Goal: Task Accomplishment & Management: Complete application form

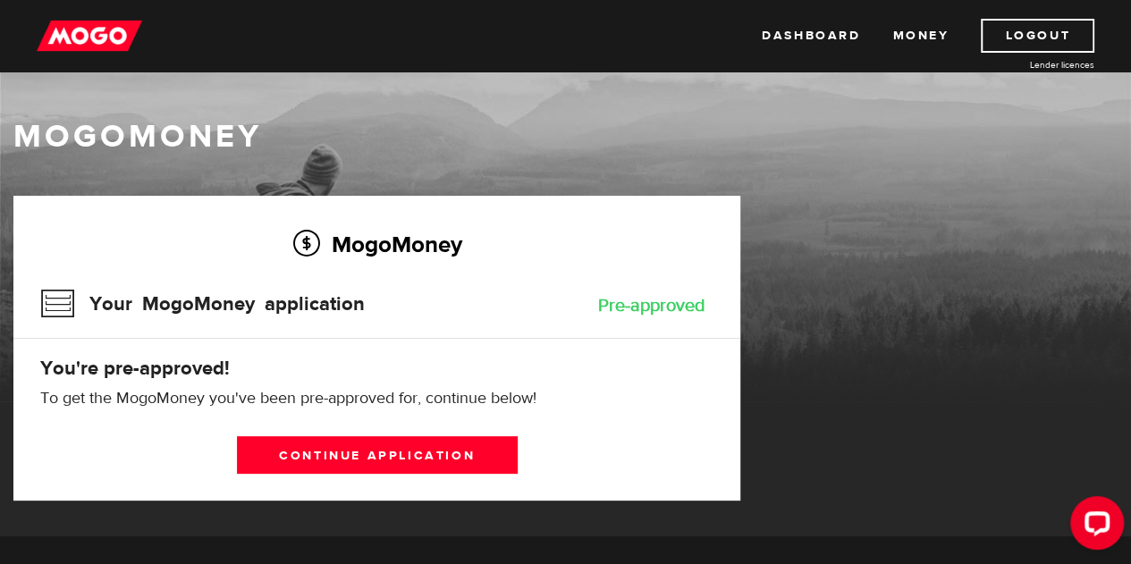
scroll to position [221, 0]
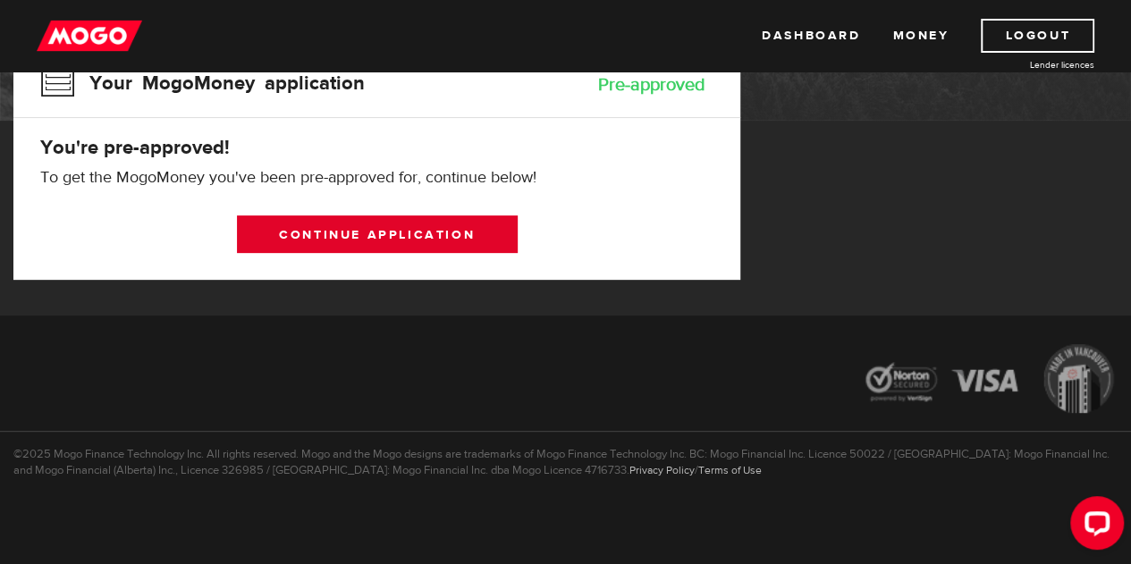
click at [433, 245] on link "Continue application" at bounding box center [377, 235] width 281 height 38
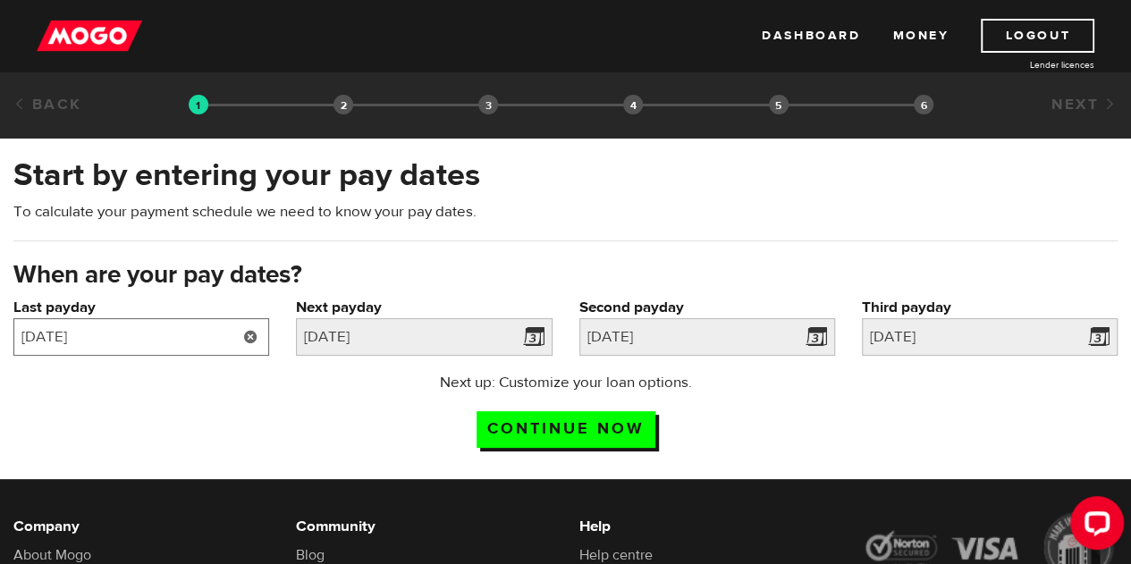
click at [151, 344] on input "2025/07/15" at bounding box center [141, 337] width 256 height 38
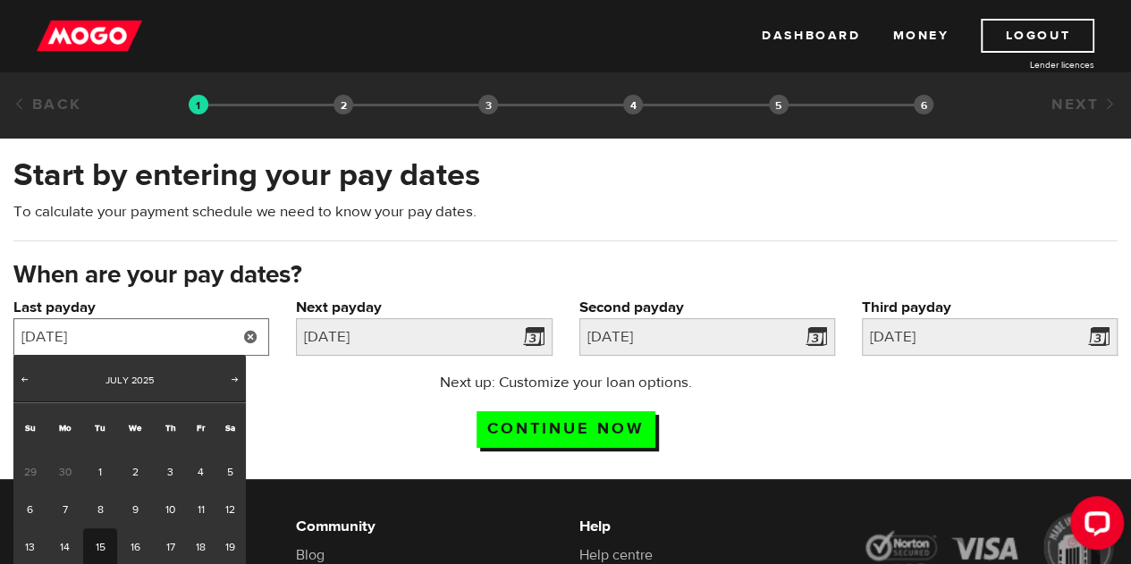
scroll to position [179, 0]
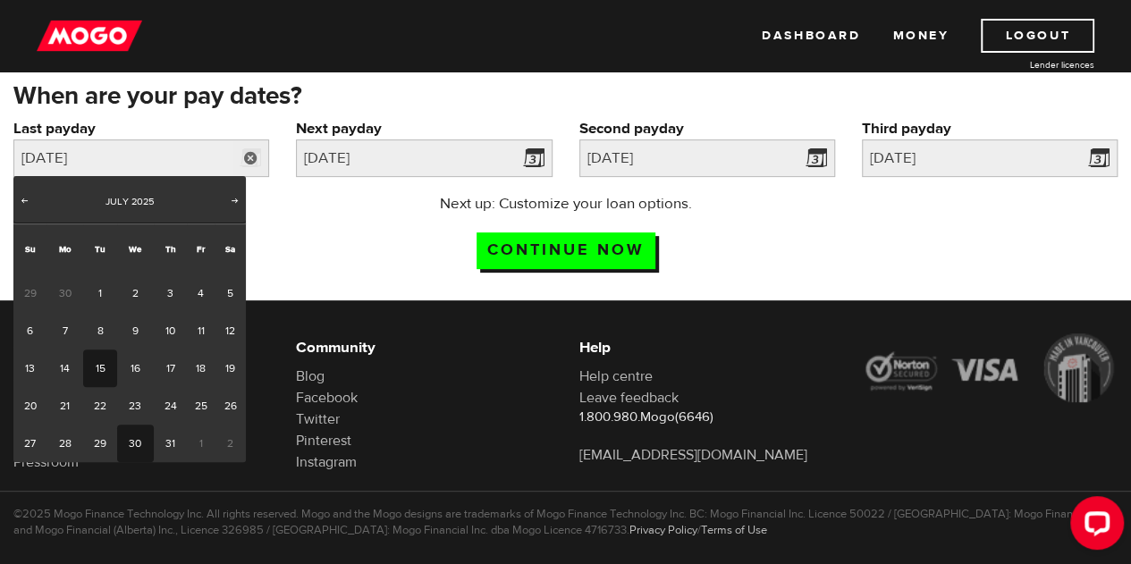
click at [140, 452] on link "30" at bounding box center [135, 444] width 37 height 38
type input "2025/07/30"
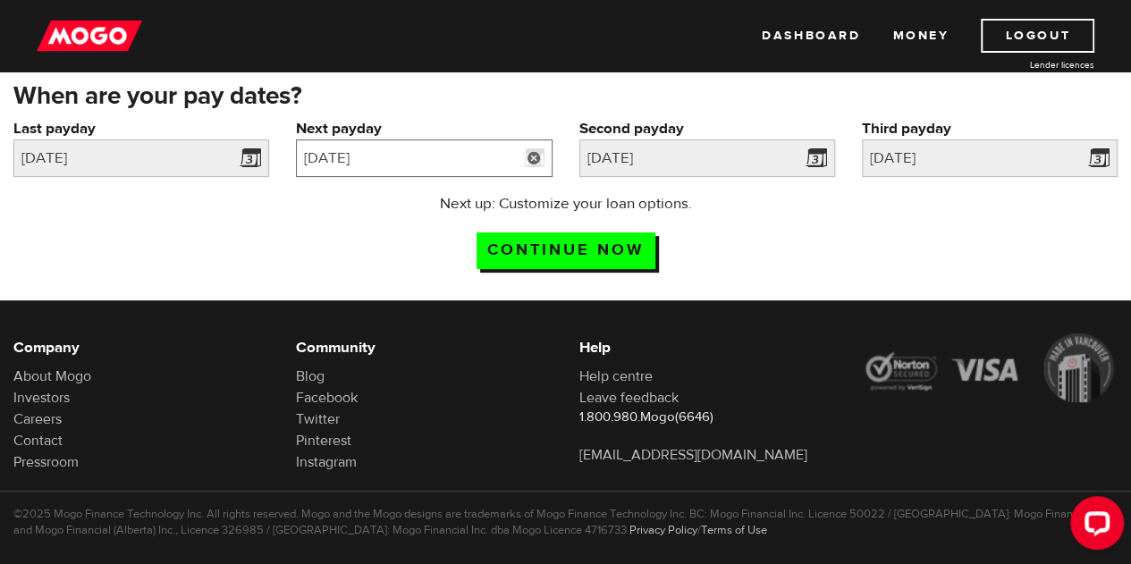
click at [387, 171] on input "2025/08/01" at bounding box center [424, 159] width 256 height 38
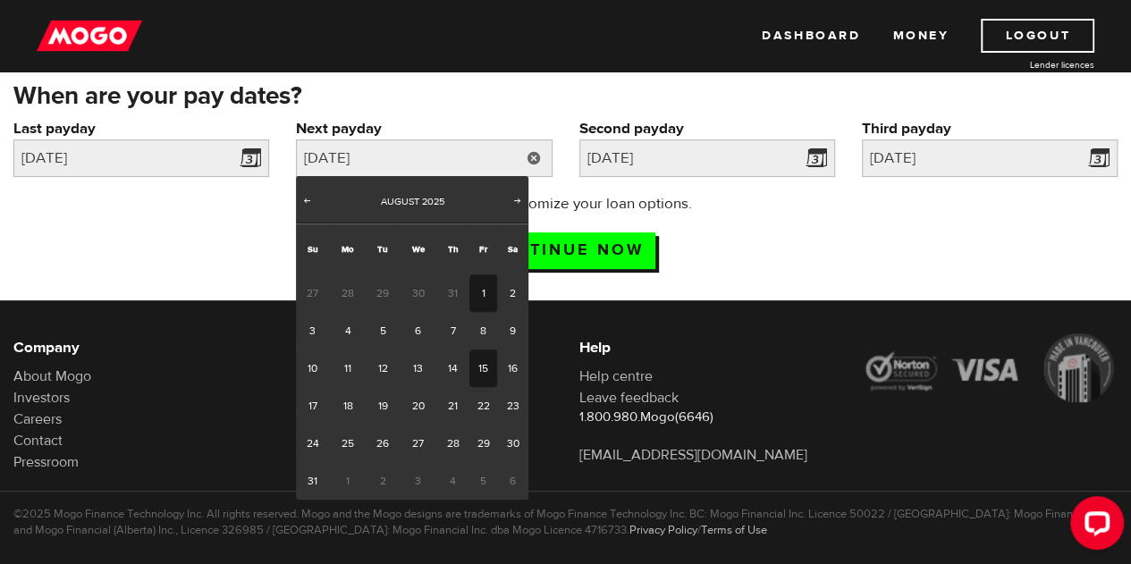
click at [481, 366] on link "15" at bounding box center [484, 369] width 28 height 38
type input "2025/08/15"
type input "2025/8/30"
type input "2025/9/14"
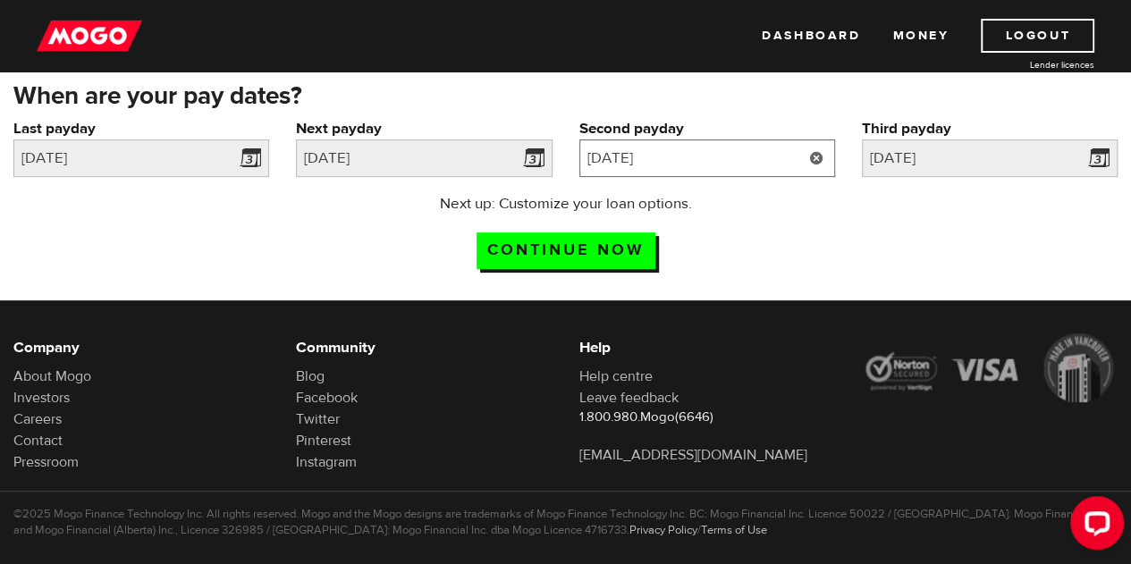
click at [685, 156] on input "2025/8/30" at bounding box center [708, 159] width 256 height 38
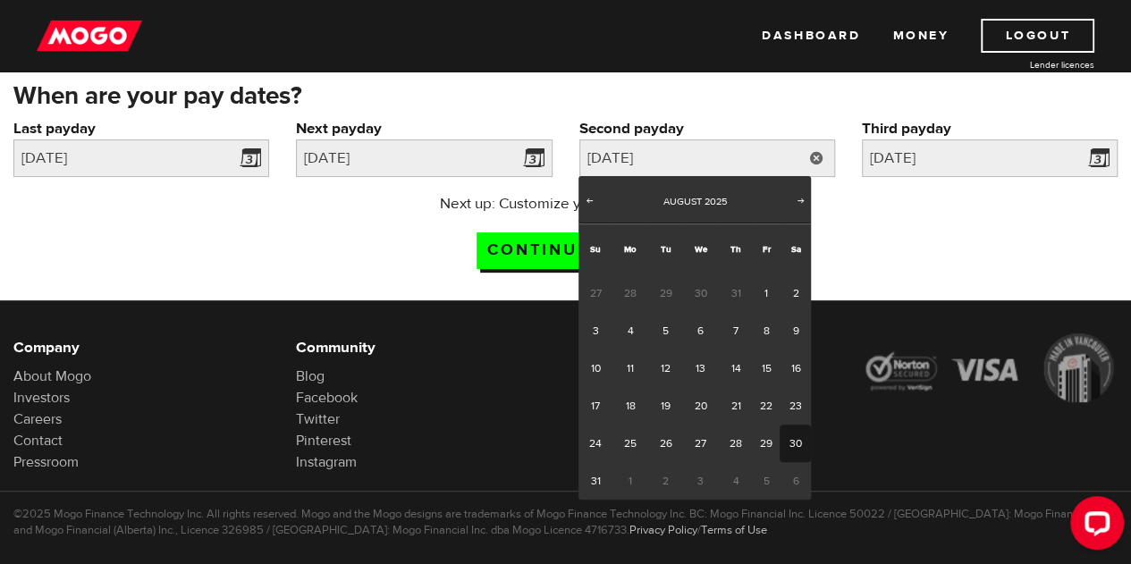
click at [796, 443] on link "30" at bounding box center [795, 444] width 31 height 38
type input "2025/08/30"
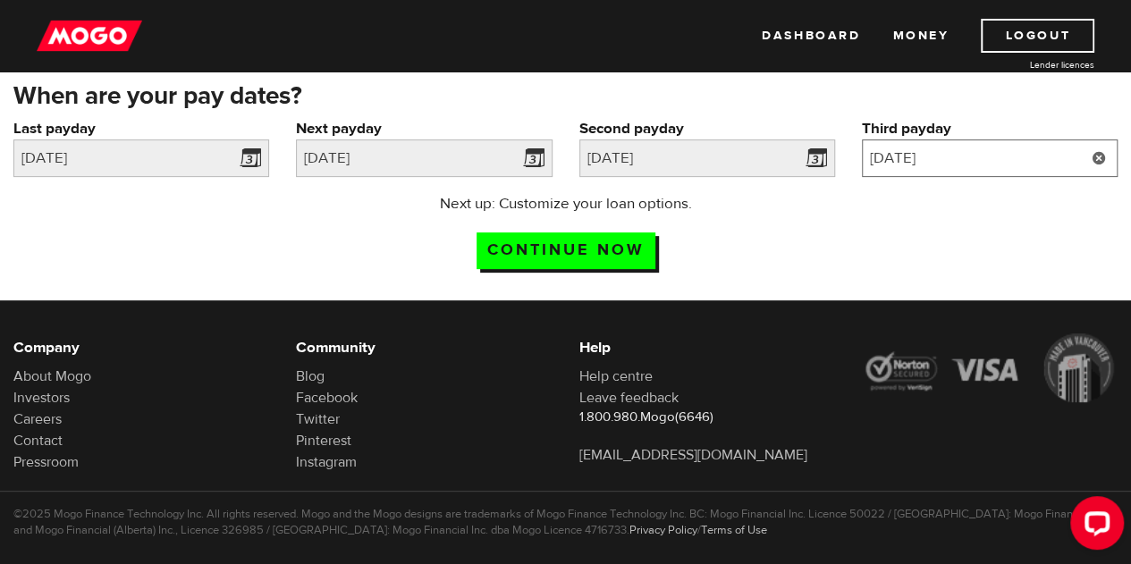
click at [986, 169] on input "2025/9/14" at bounding box center [990, 159] width 256 height 38
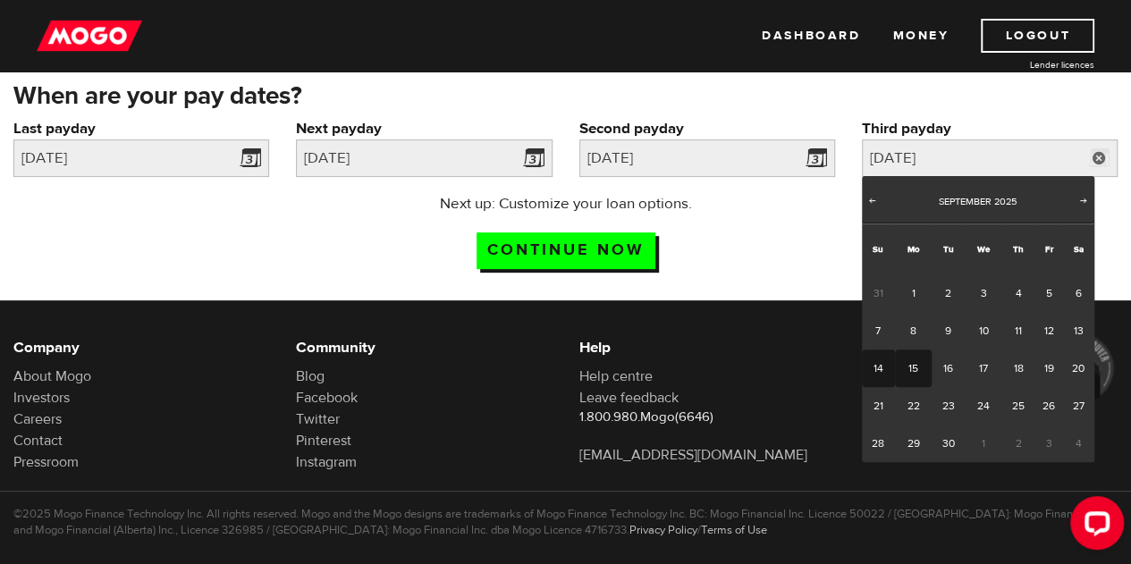
click at [911, 367] on link "15" at bounding box center [913, 369] width 37 height 38
type input "2025/09/15"
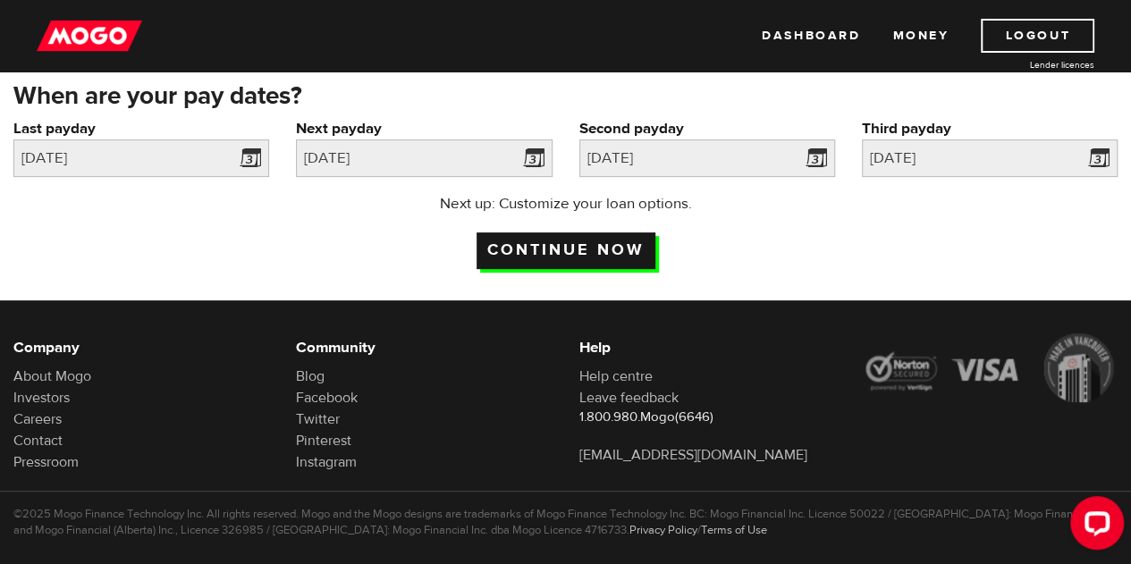
click at [509, 255] on input "Continue now" at bounding box center [566, 251] width 179 height 37
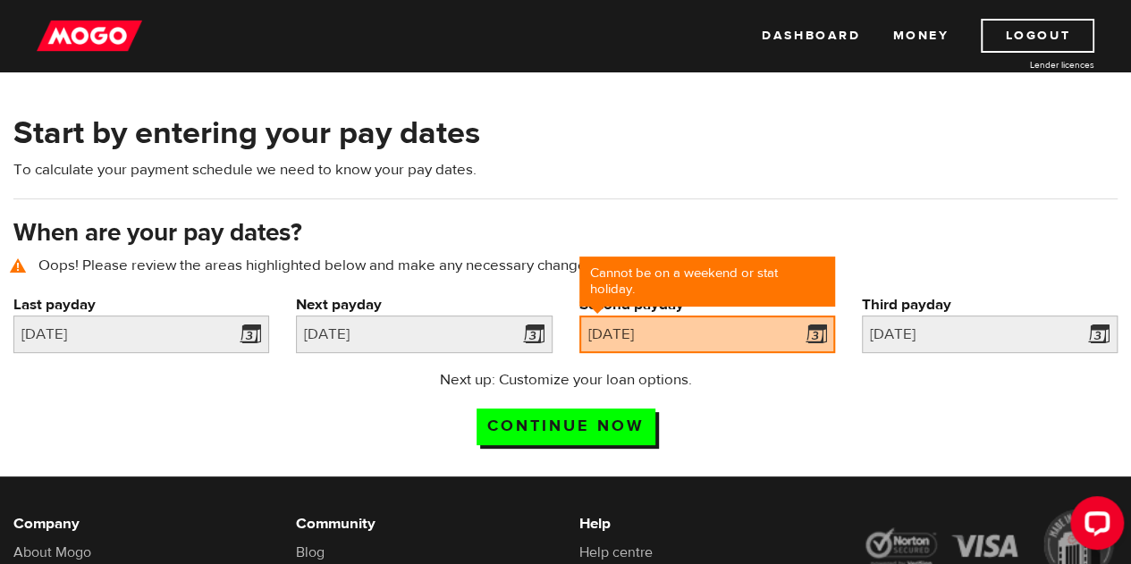
scroll to position [80, 0]
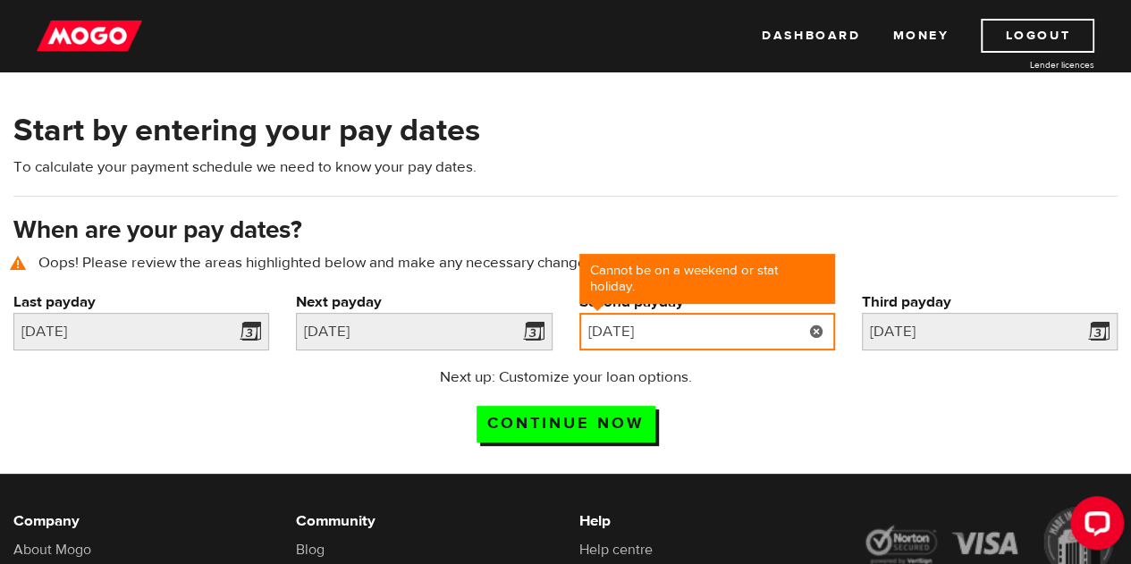
click at [766, 325] on input "[DATE]" at bounding box center [708, 332] width 256 height 38
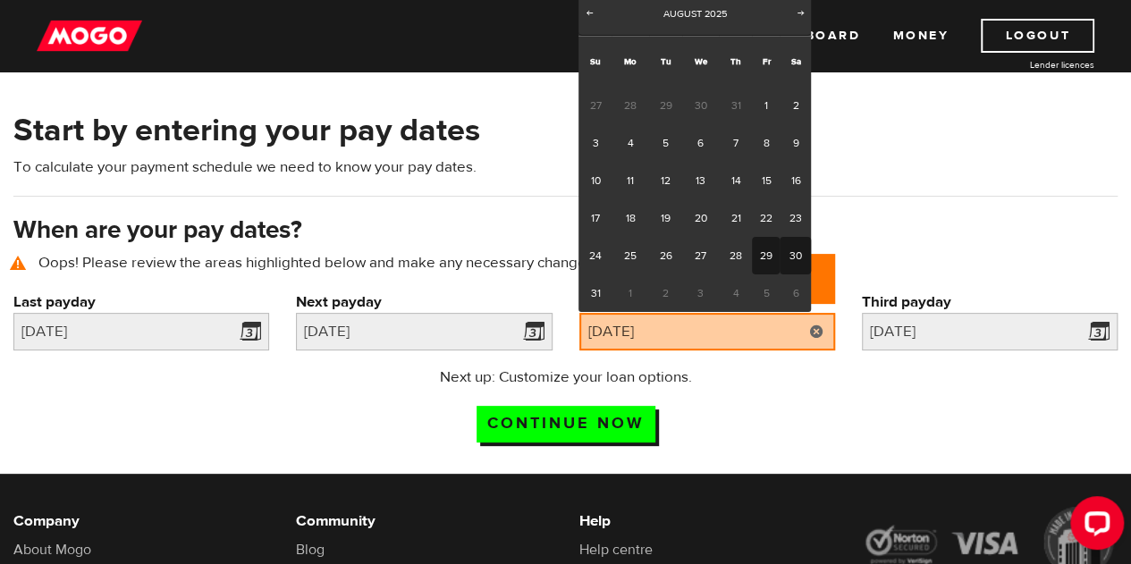
click at [763, 258] on link "29" at bounding box center [766, 256] width 28 height 38
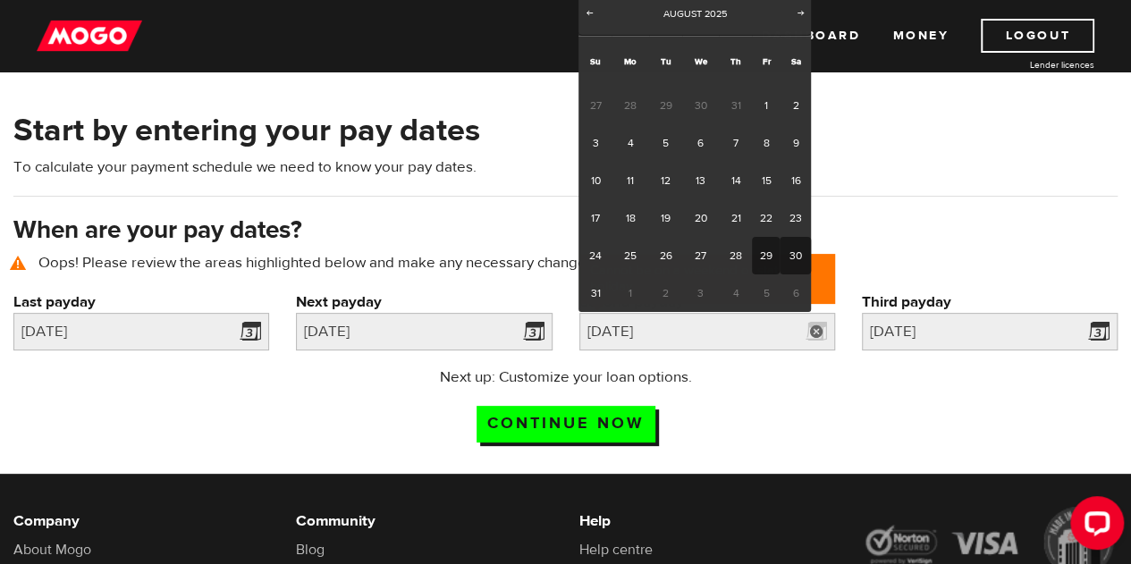
type input "[DATE]"
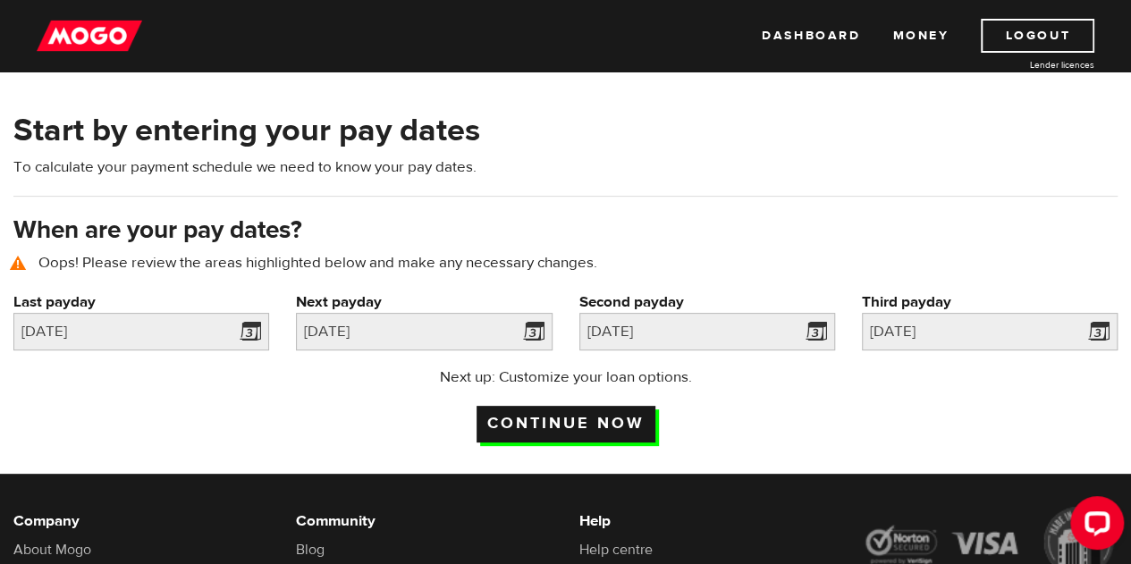
click at [574, 417] on input "Continue now" at bounding box center [566, 424] width 179 height 37
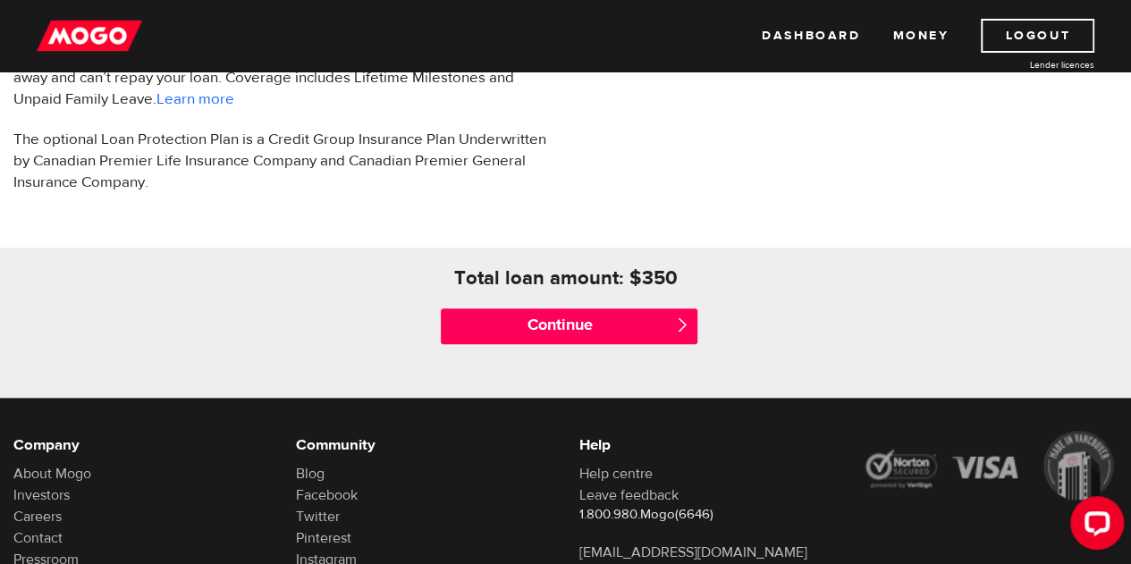
scroll to position [447, 0]
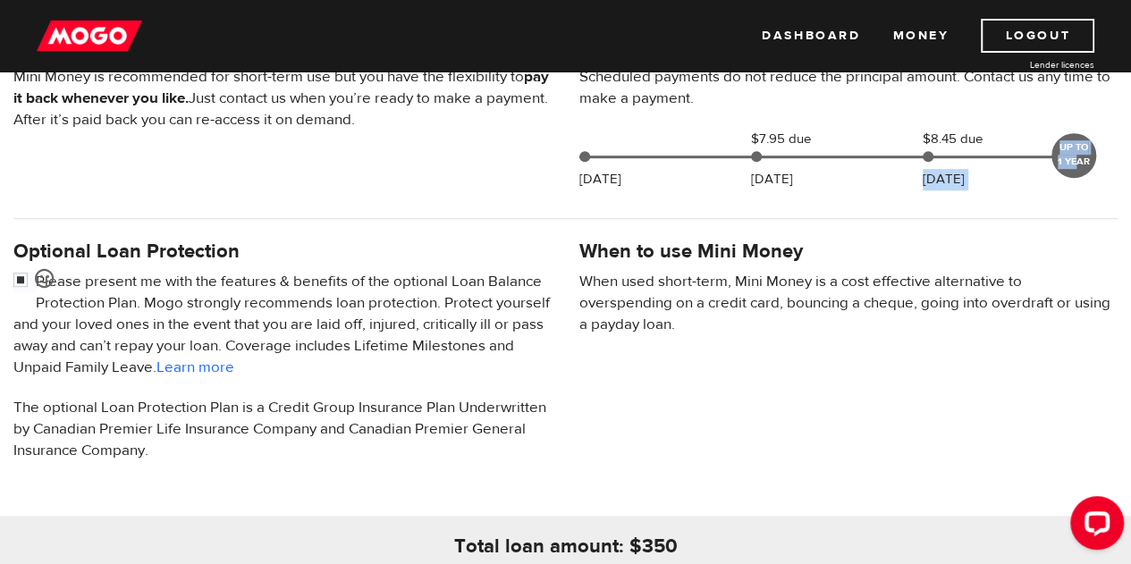
drag, startPoint x: 1077, startPoint y: 164, endPoint x: 1000, endPoint y: 172, distance: 77.3
click at [1001, 172] on div "Aug 13 $7.95 due Aug 29 $8.45 due Sep 15 UP TO 1 YEAR" at bounding box center [829, 153] width 515 height 49
click at [935, 156] on span at bounding box center [824, 157] width 489 height 3
click at [921, 151] on div "Aug 13 $7.95 due Aug 29 $8.45 due Sep 15 UP TO 1 YEAR" at bounding box center [829, 153] width 515 height 49
click at [929, 153] on div at bounding box center [928, 156] width 11 height 11
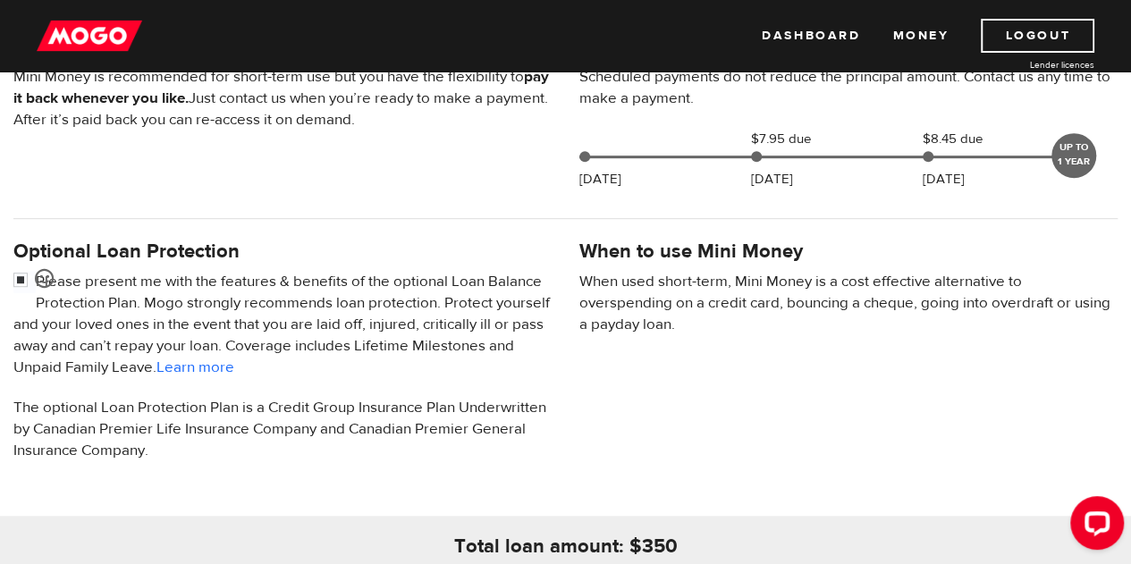
click at [929, 153] on div at bounding box center [928, 156] width 11 height 11
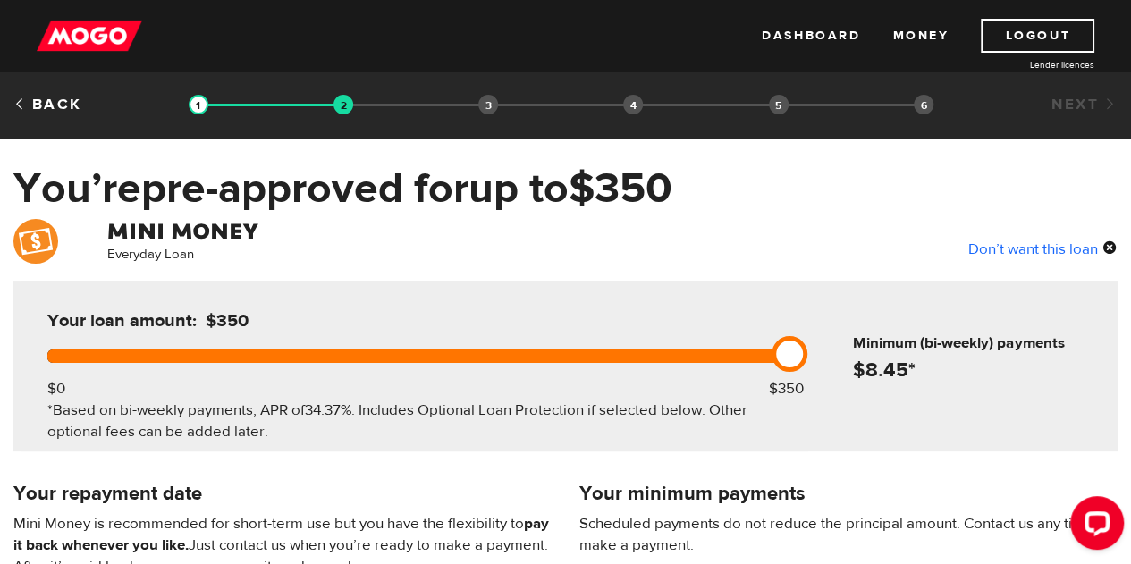
scroll to position [179, 0]
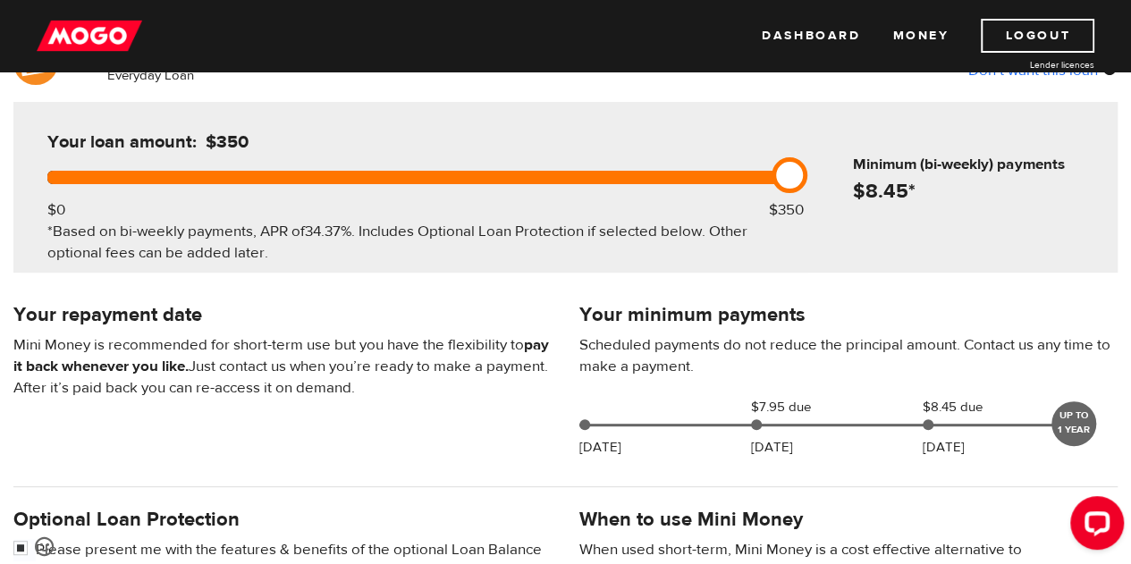
click at [913, 191] on h4 "$ 8.45 *" at bounding box center [982, 191] width 258 height 25
click at [925, 421] on div at bounding box center [928, 424] width 11 height 11
drag, startPoint x: 1067, startPoint y: 428, endPoint x: 952, endPoint y: 428, distance: 114.5
click at [952, 428] on div "Aug 13 $7.95 due Aug 29 $8.45 due Sep 15 UP TO 1 YEAR" at bounding box center [829, 421] width 515 height 49
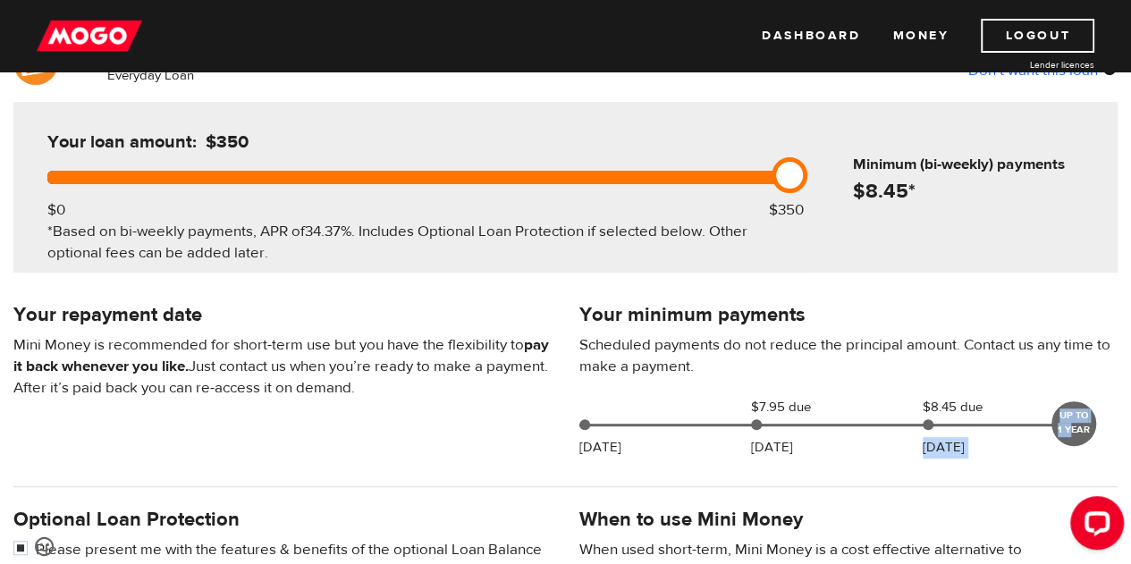
click at [1012, 444] on div "Aug 13 $7.95 due Aug 29 $8.45 due Sep 15 UP TO 1 YEAR" at bounding box center [830, 424] width 501 height 54
click at [826, 368] on p "Scheduled payments do not reduce the principal amount. Contact us any time to m…" at bounding box center [849, 355] width 539 height 43
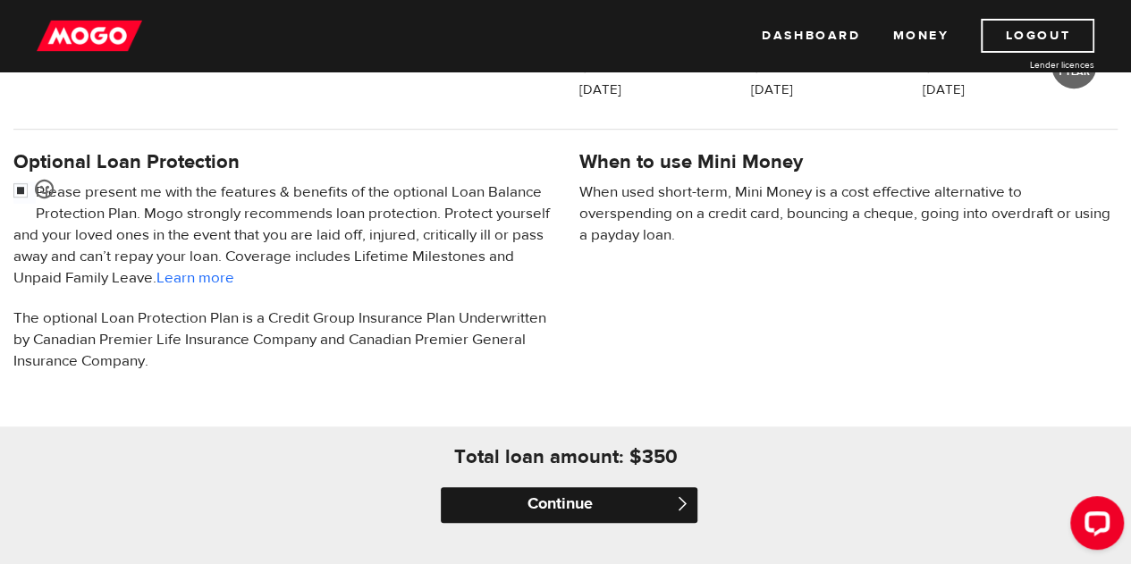
click at [553, 504] on input "Continue" at bounding box center [569, 505] width 256 height 36
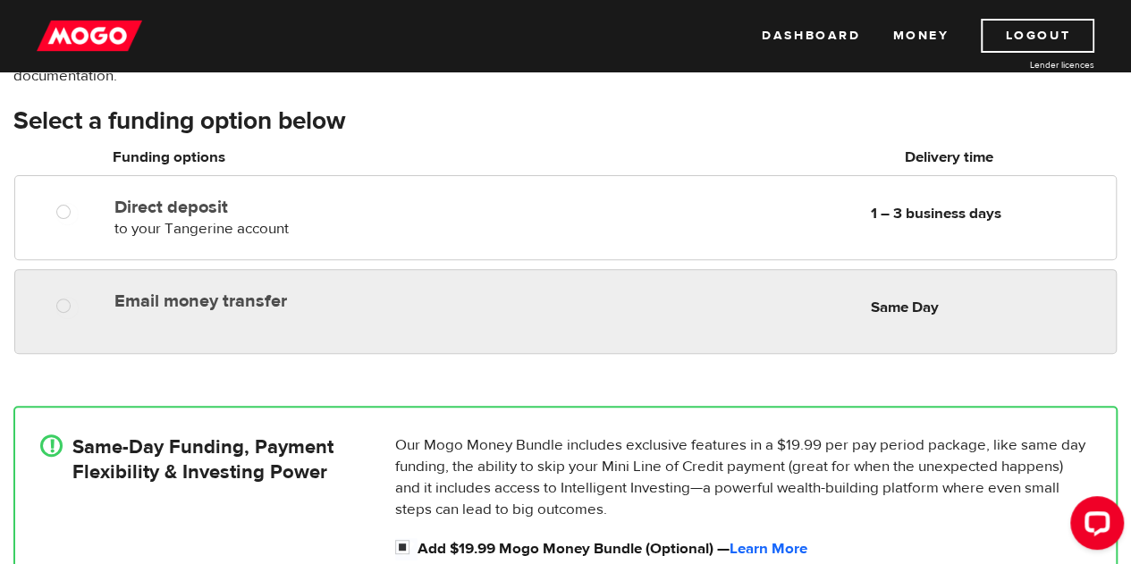
scroll to position [358, 0]
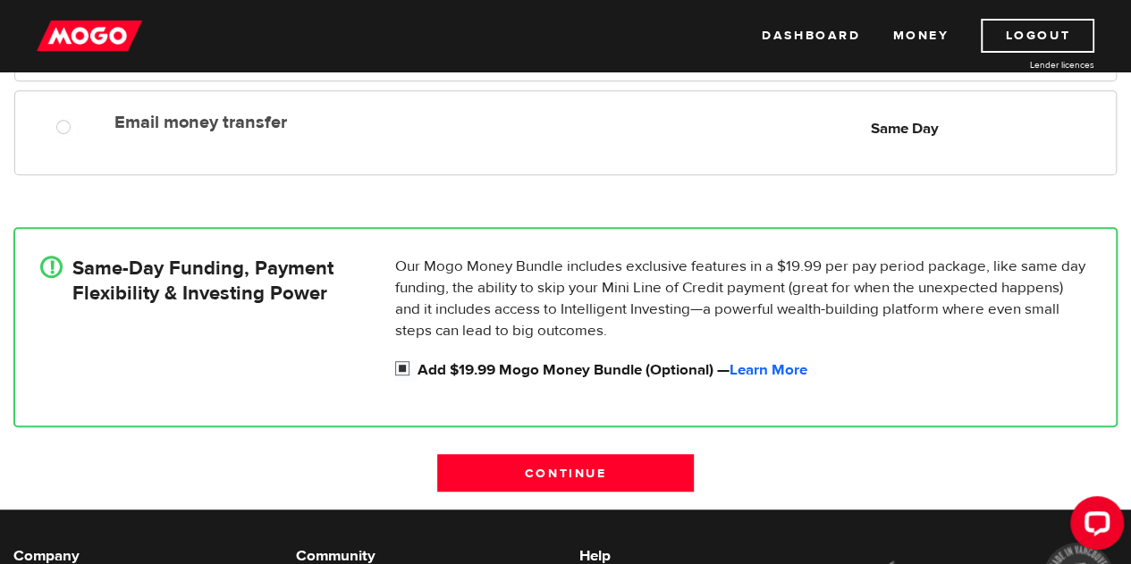
click at [406, 360] on input "Add $19.99 Mogo Money Bundle (Optional) — Learn More" at bounding box center [406, 371] width 22 height 22
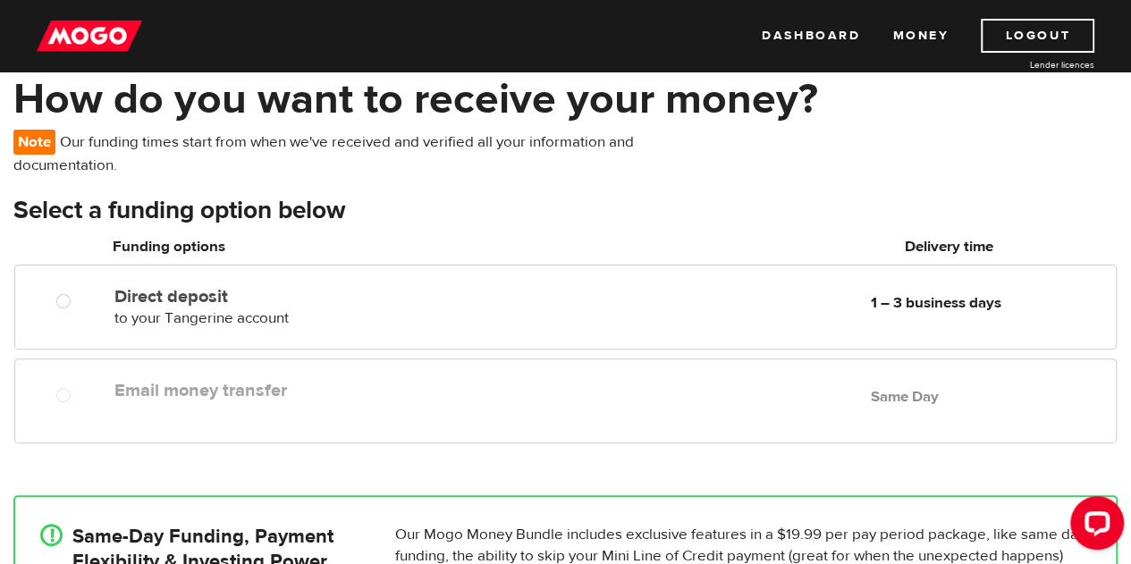
click at [272, 396] on label "Email money transfer" at bounding box center [317, 390] width 406 height 21
click at [275, 396] on label "Email money transfer" at bounding box center [317, 390] width 406 height 21
click at [489, 184] on div "Note Our funding times start from when we've received and verified all your inf…" at bounding box center [377, 162] width 754 height 64
click at [306, 389] on label "Email money transfer" at bounding box center [317, 390] width 406 height 21
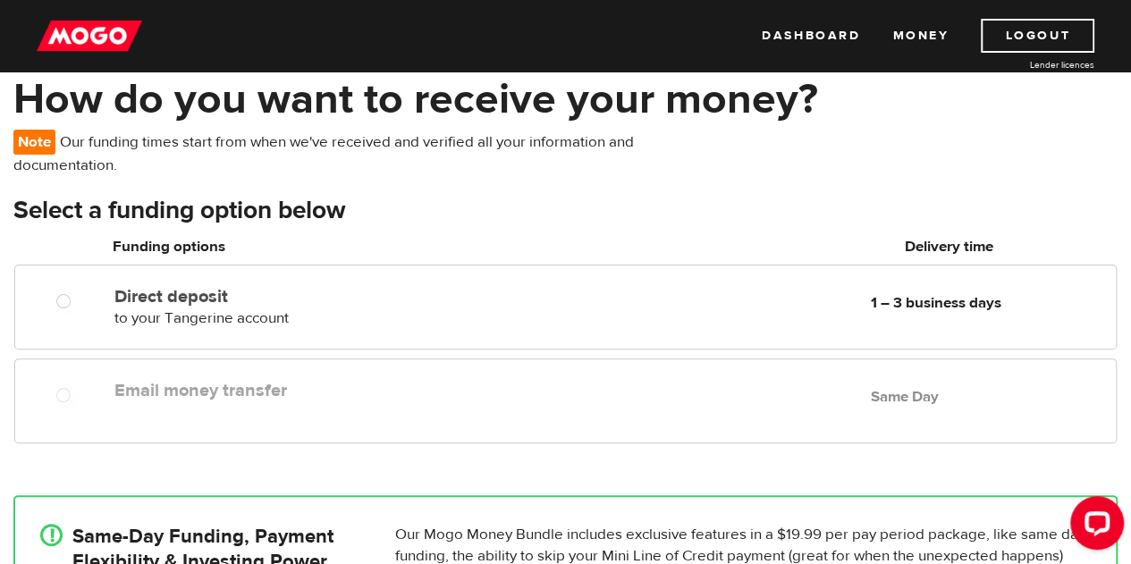
click at [306, 389] on label "Email money transfer" at bounding box center [317, 390] width 406 height 21
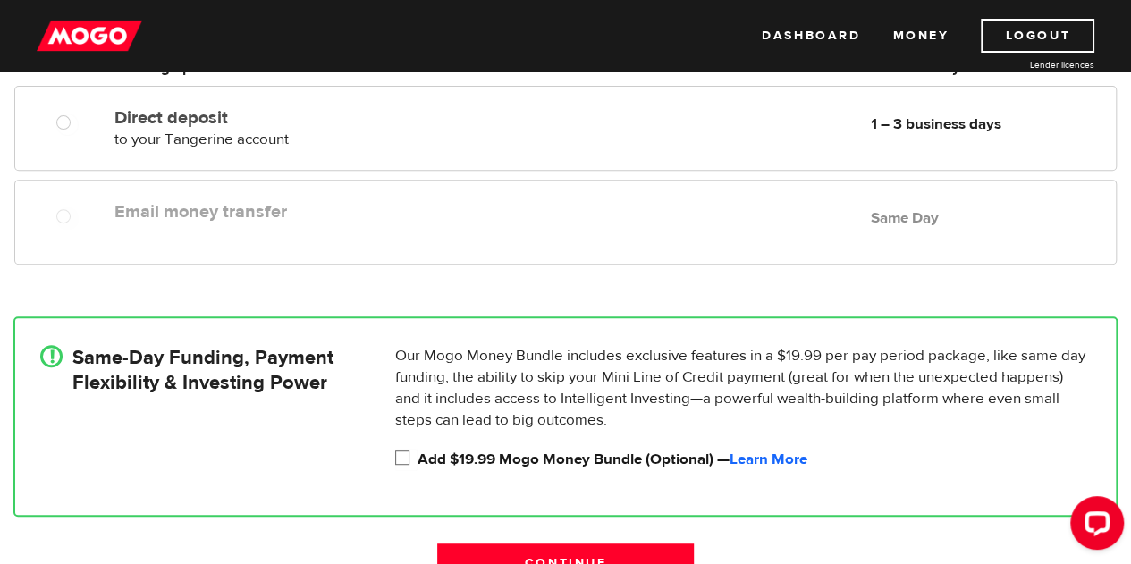
click at [401, 459] on input "Add $19.99 Mogo Money Bundle (Optional) — Learn More" at bounding box center [406, 460] width 22 height 22
click at [401, 457] on input "Add $19.99 Mogo Money Bundle (Optional) — Learn More" at bounding box center [406, 460] width 22 height 22
click at [397, 463] on input "Add $19.99 Mogo Money Bundle (Optional) — Learn More" at bounding box center [406, 460] width 22 height 22
checkbox input "true"
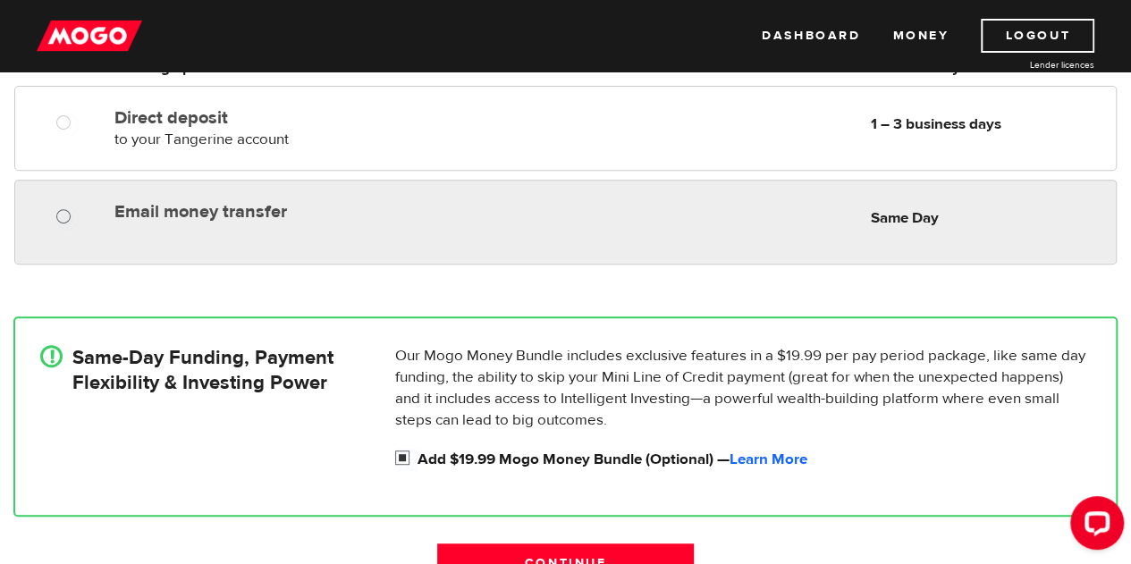
radio input "true"
click at [59, 219] on input "Email money transfer" at bounding box center [67, 218] width 22 height 22
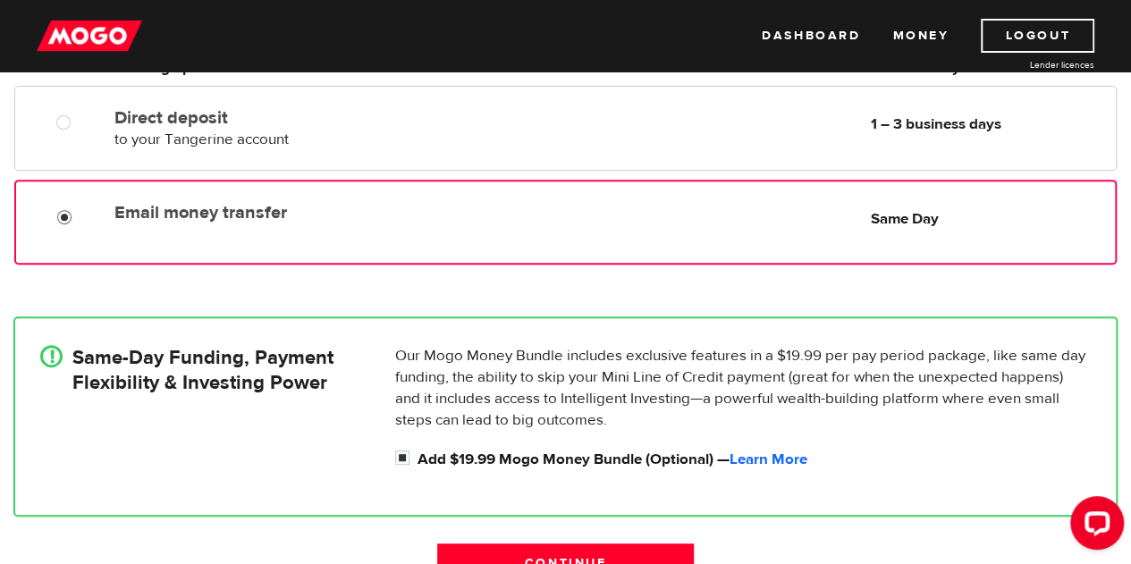
scroll to position [537, 0]
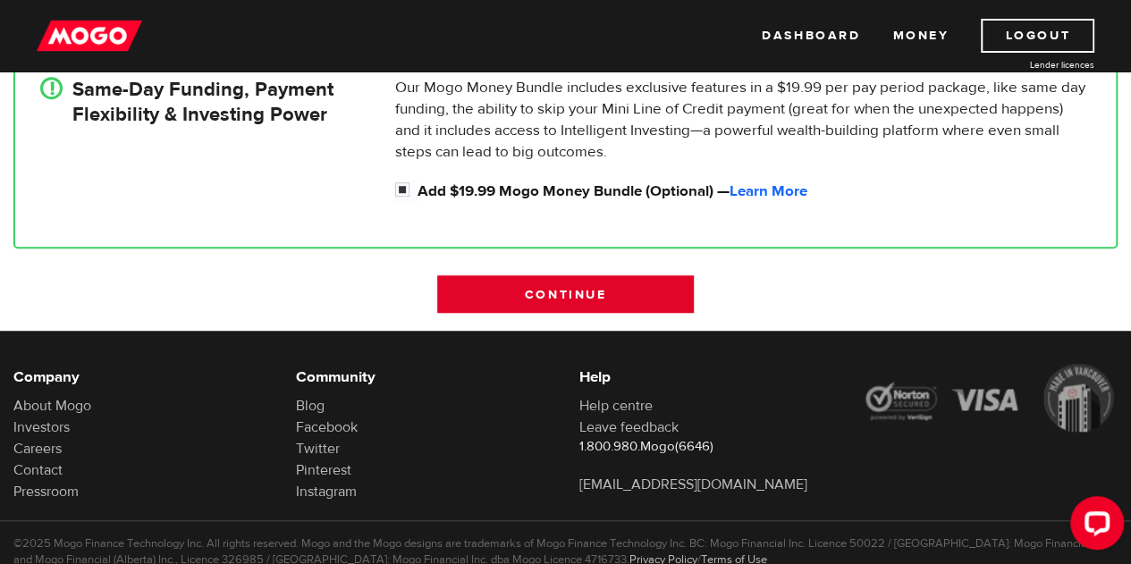
click at [601, 291] on input "Continue" at bounding box center [565, 294] width 256 height 38
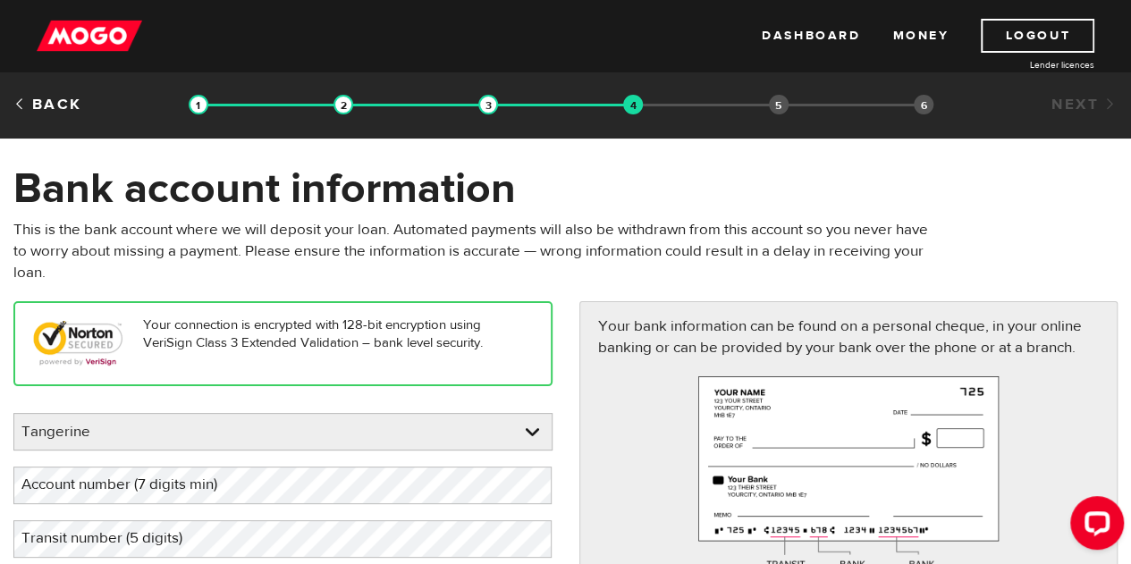
scroll to position [89, 0]
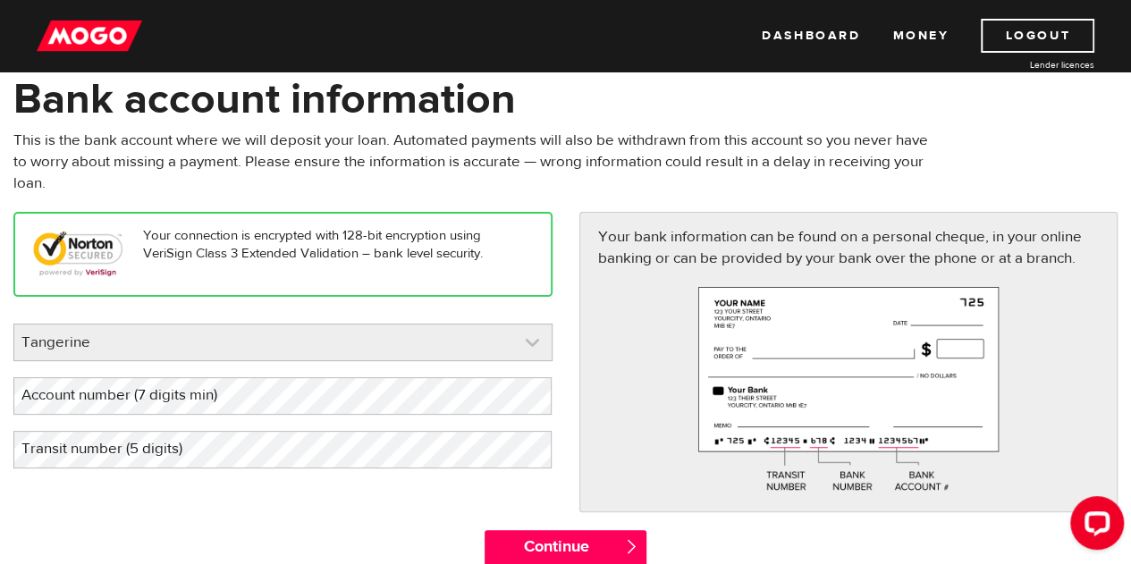
click at [259, 349] on link at bounding box center [283, 343] width 538 height 36
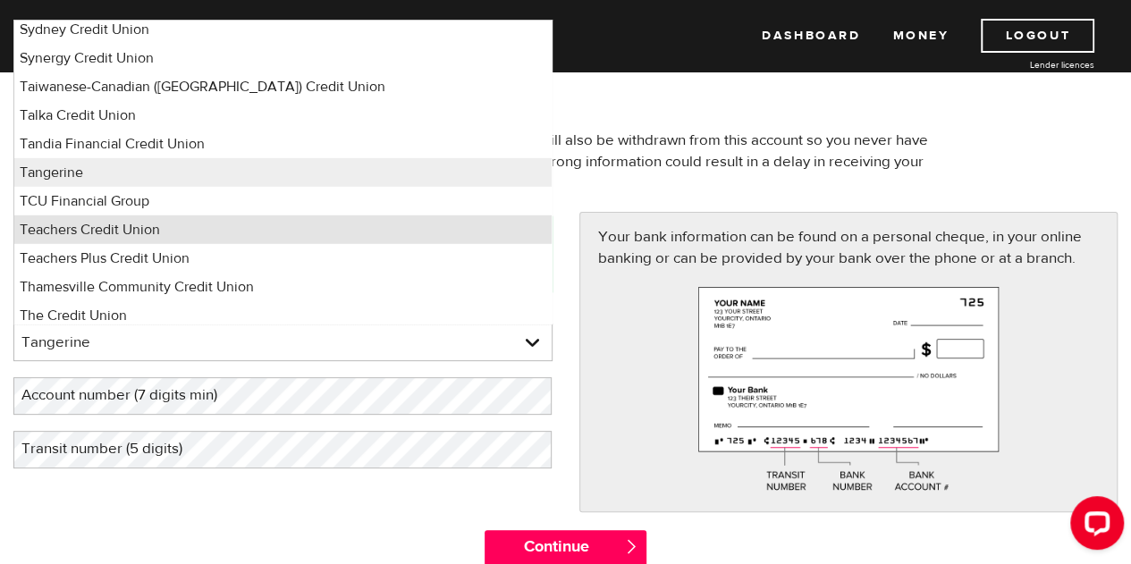
scroll to position [12718, 0]
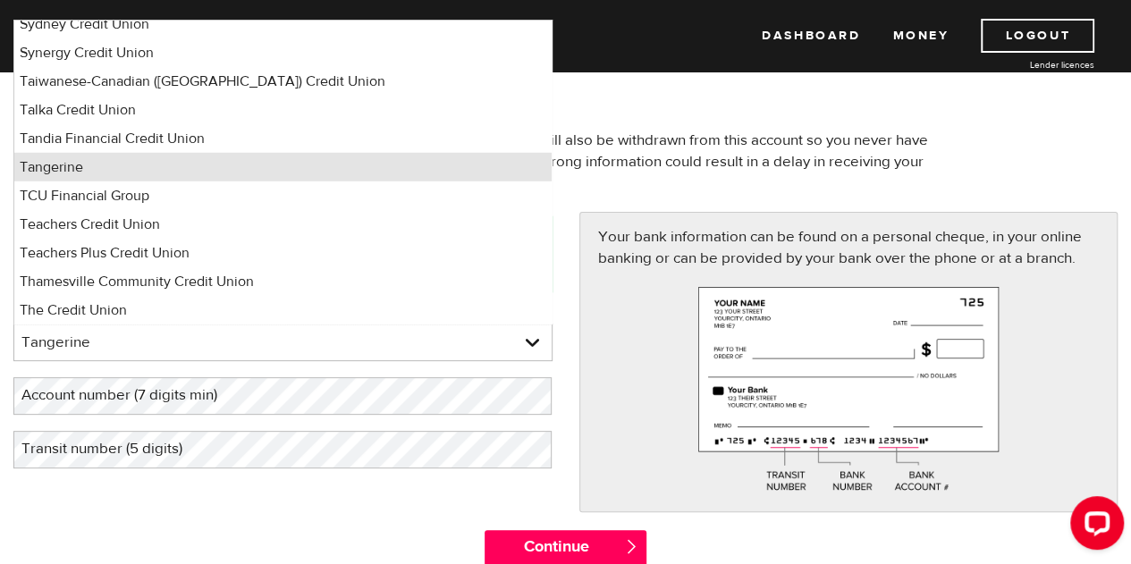
click at [125, 158] on li "Tangerine" at bounding box center [283, 167] width 538 height 29
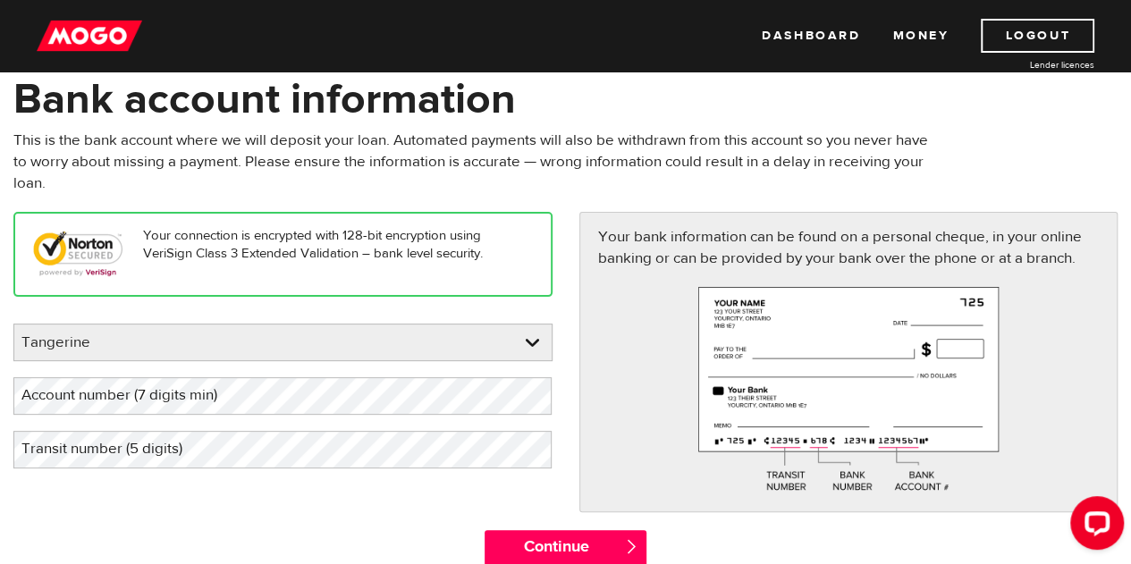
click at [209, 405] on label "Account number (7 digits min)" at bounding box center [133, 395] width 241 height 37
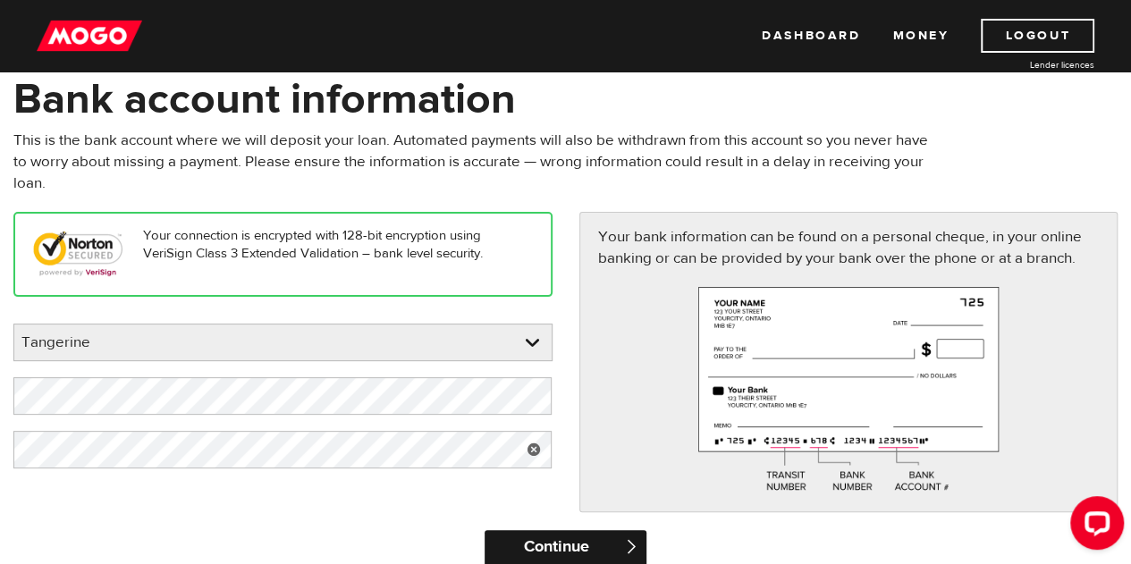
click at [569, 552] on input "Continue" at bounding box center [566, 548] width 162 height 36
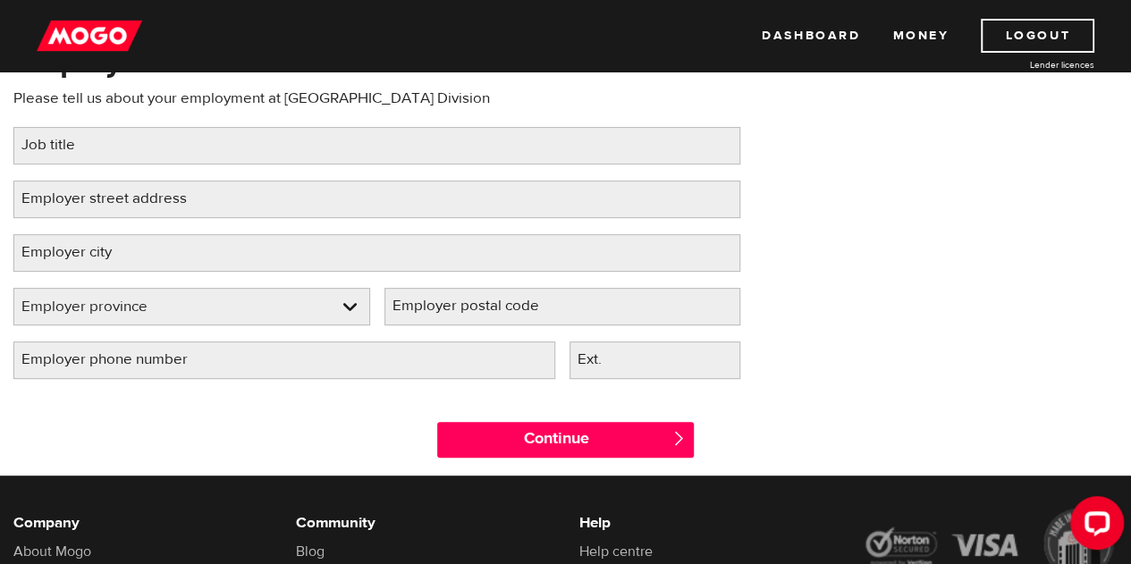
scroll to position [89, 0]
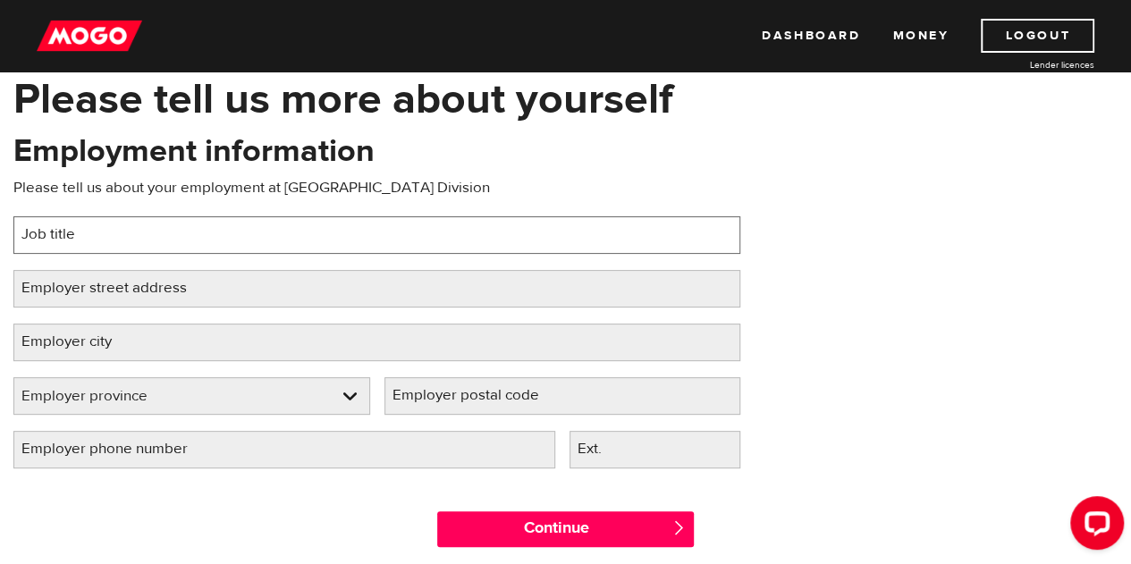
click at [178, 231] on input "Job title" at bounding box center [376, 235] width 727 height 38
type input "Teacher"
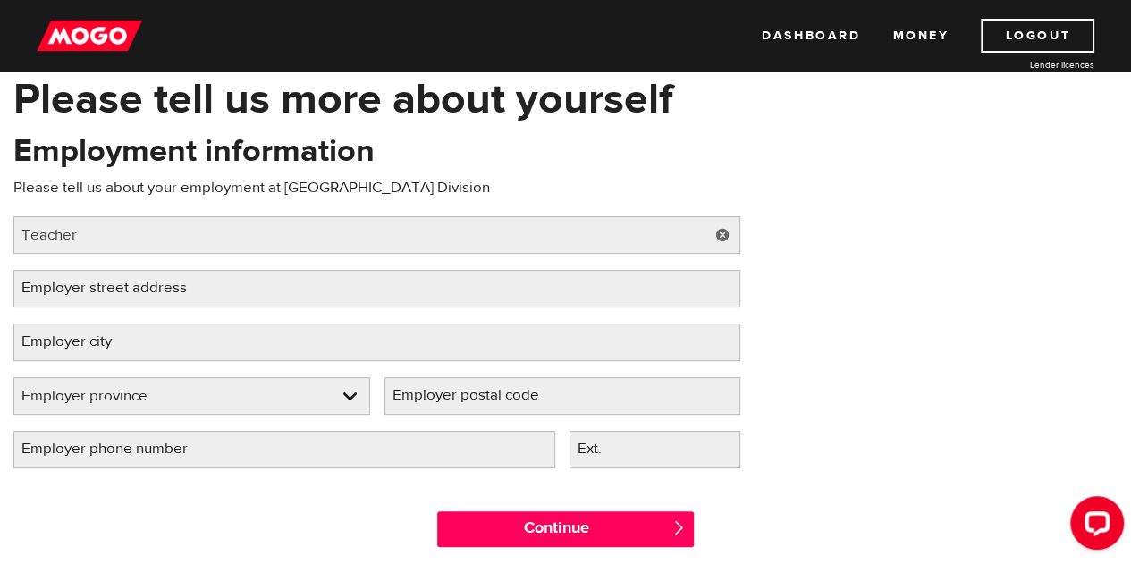
click at [211, 285] on label "Employer street address" at bounding box center [118, 288] width 210 height 37
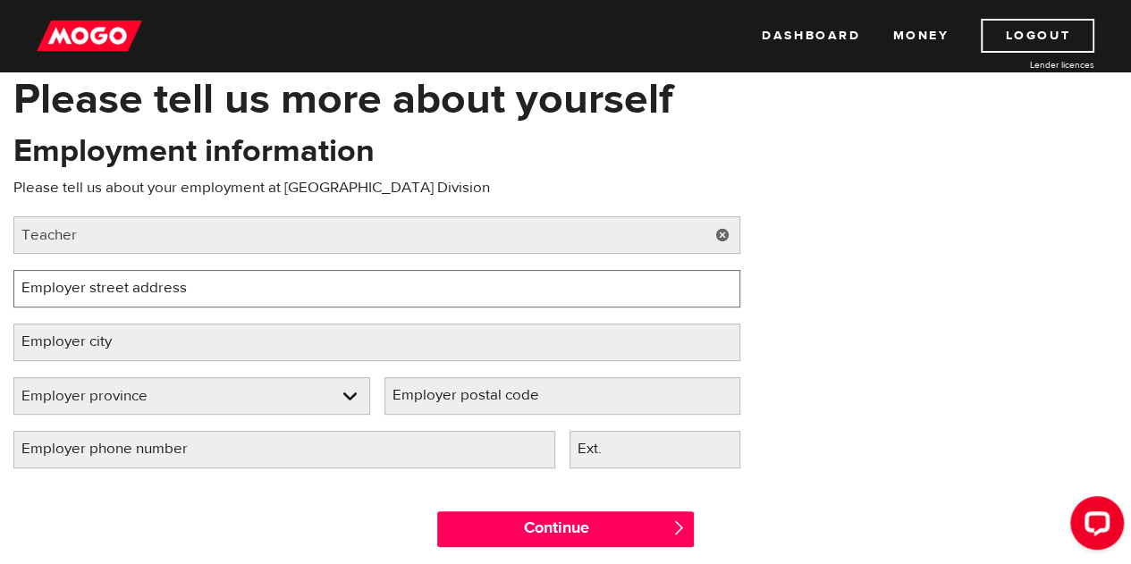
click at [211, 285] on input "Employer street address" at bounding box center [376, 289] width 727 height 38
paste input "1577 Wall St E, Winnipeg, MB R3E 2S5"
type input "1577 Wall St E, Winnipeg, MB R3E 2S5"
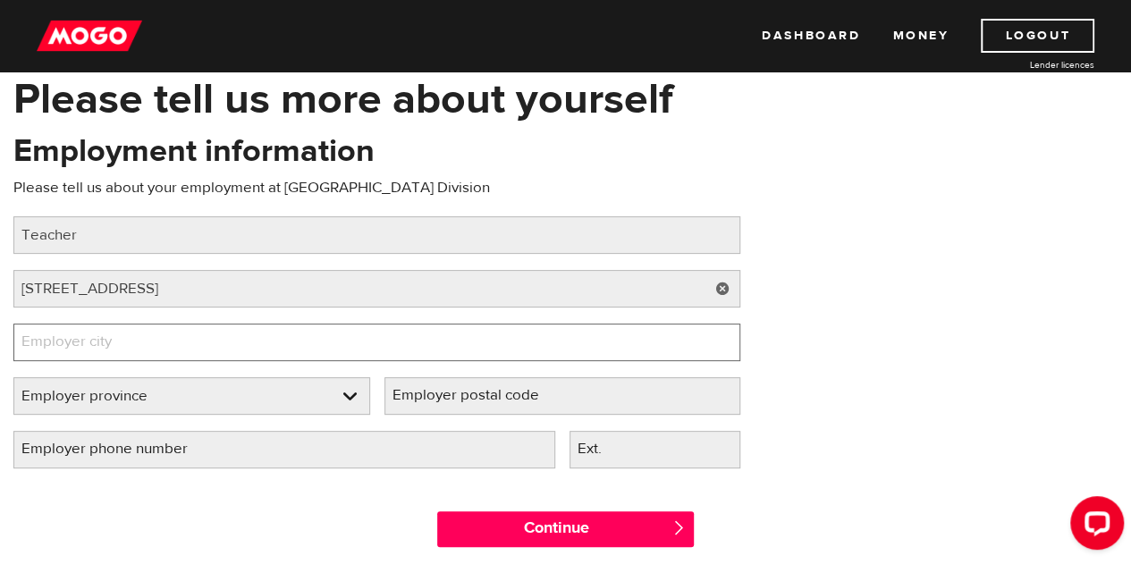
click at [322, 353] on input "Employer city" at bounding box center [376, 343] width 727 height 38
type input "Winnipeg"
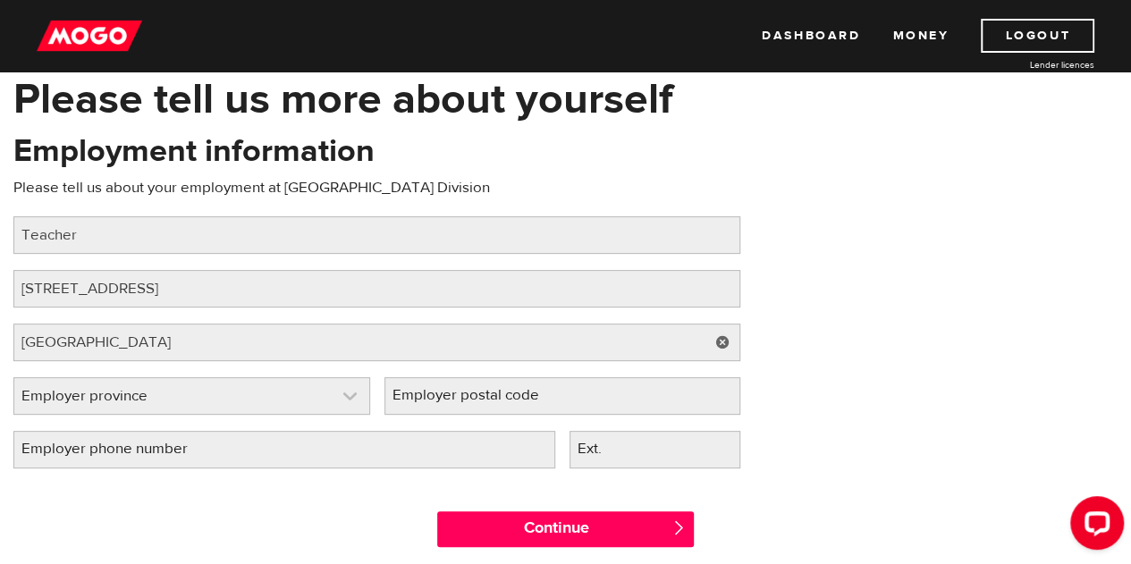
click at [343, 389] on link at bounding box center [191, 396] width 355 height 36
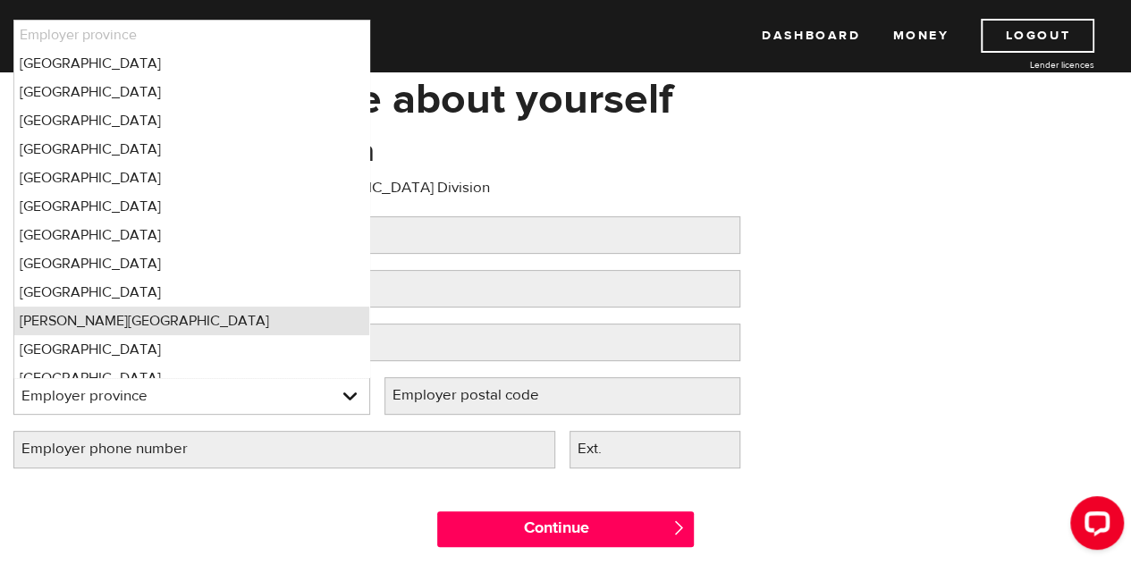
scroll to position [14, 0]
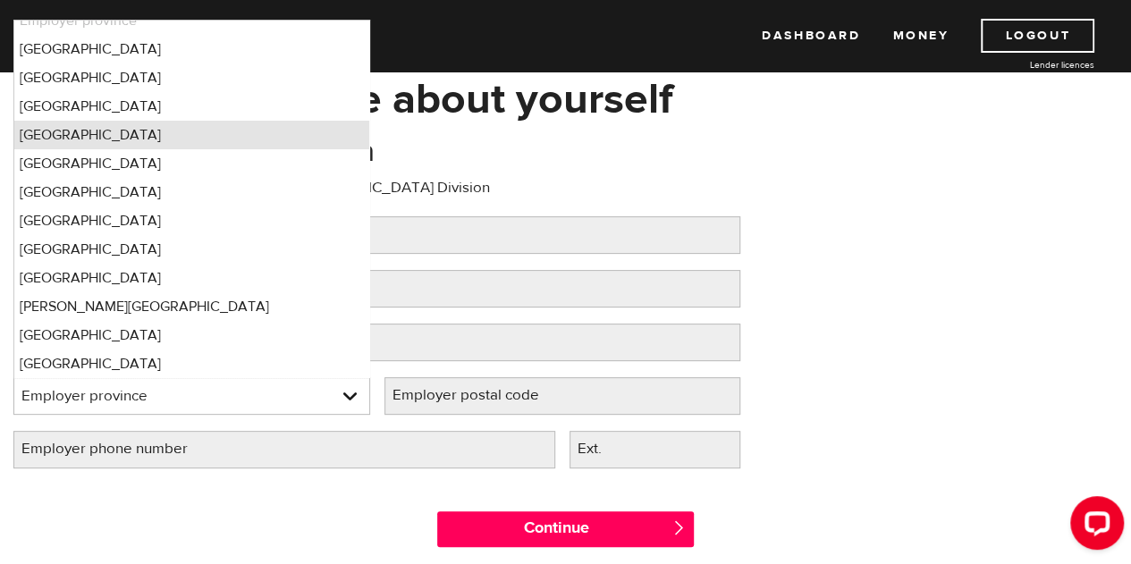
click at [80, 134] on li "Manitoba" at bounding box center [191, 135] width 355 height 29
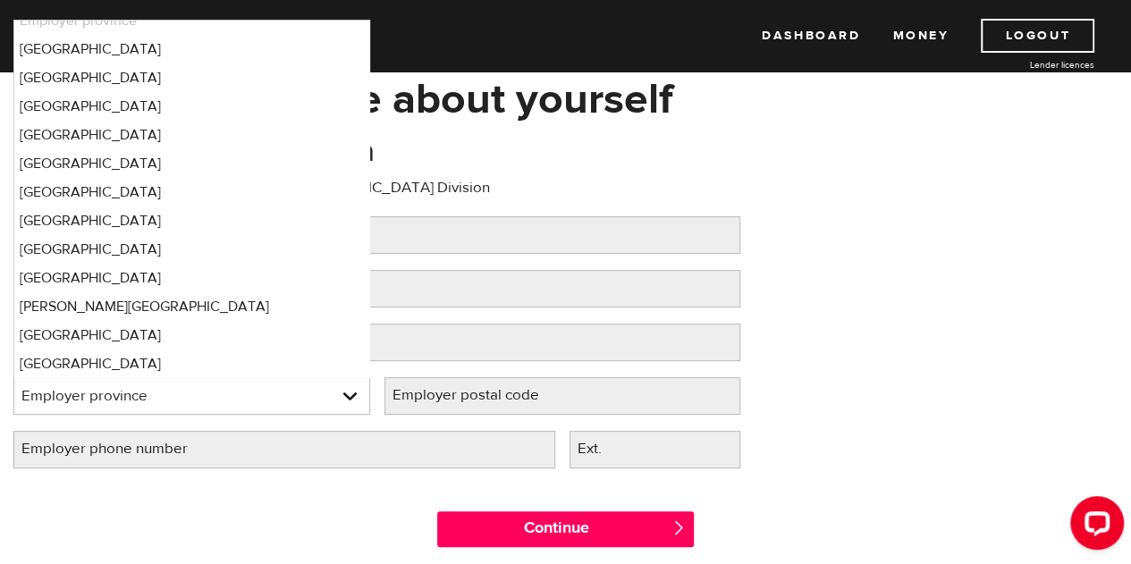
select select "MB"
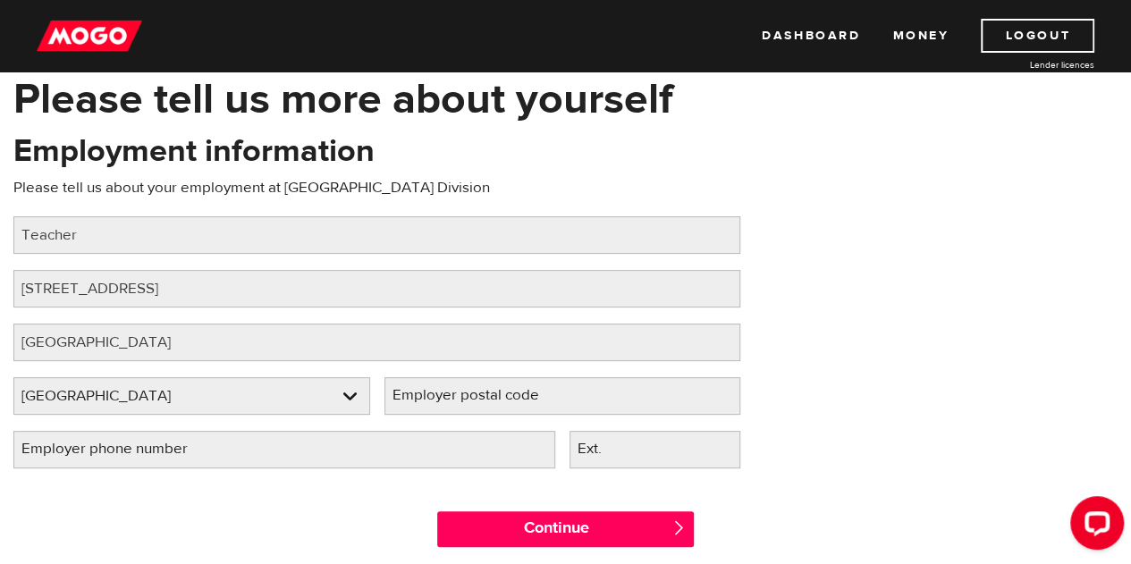
click at [494, 394] on label "Employer postal code" at bounding box center [480, 395] width 191 height 37
click at [494, 394] on input "Employer postal code" at bounding box center [563, 396] width 357 height 38
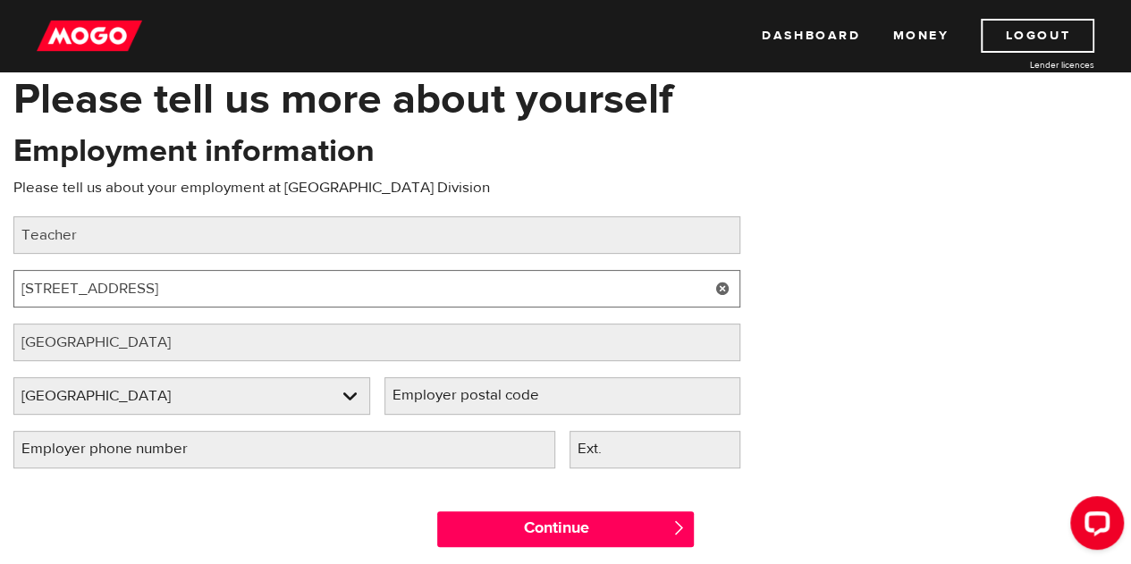
drag, startPoint x: 219, startPoint y: 287, endPoint x: 280, endPoint y: 303, distance: 62.9
click at [280, 303] on input "1577 Wall St E, Winnipeg, MB R3E 2S5" at bounding box center [376, 289] width 727 height 38
type input "1577 Wall St E, Winnipeg, MB"
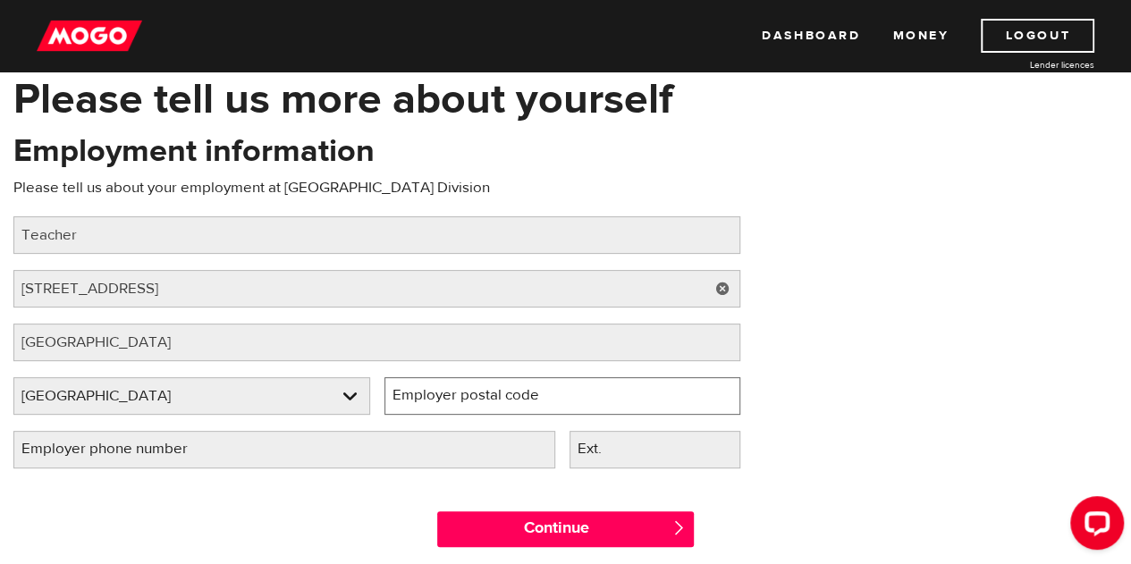
click at [577, 412] on input "Employer postal code" at bounding box center [563, 396] width 357 height 38
paste input "R3E 2S5"
type input "R3E 2S5"
click at [179, 455] on label "Employer phone number" at bounding box center [118, 449] width 211 height 37
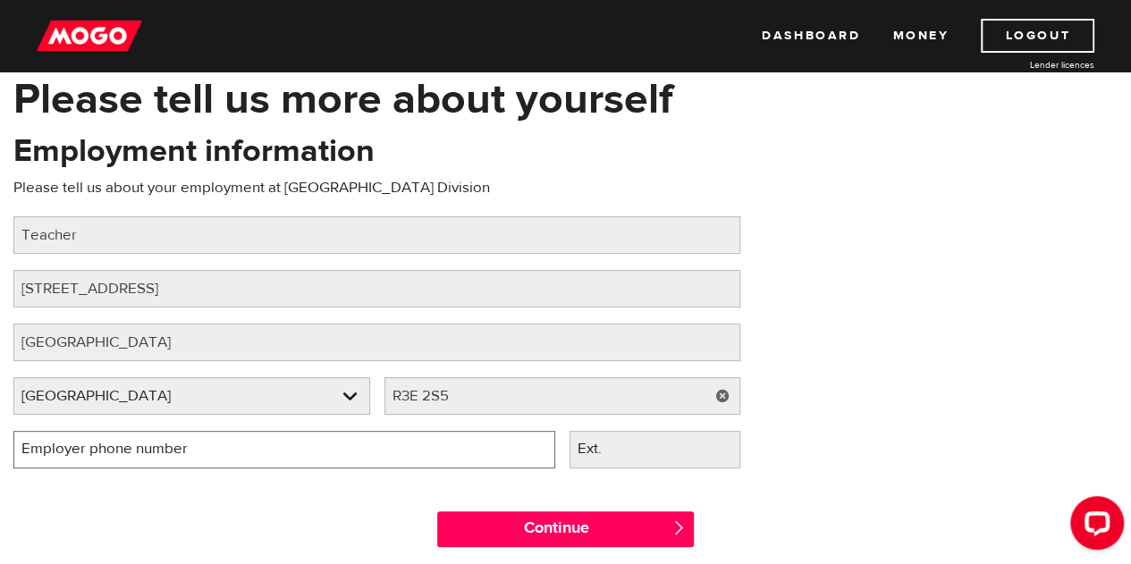
click at [179, 455] on input "Employer phone number" at bounding box center [284, 450] width 542 height 38
type input "(204) 775-0231"
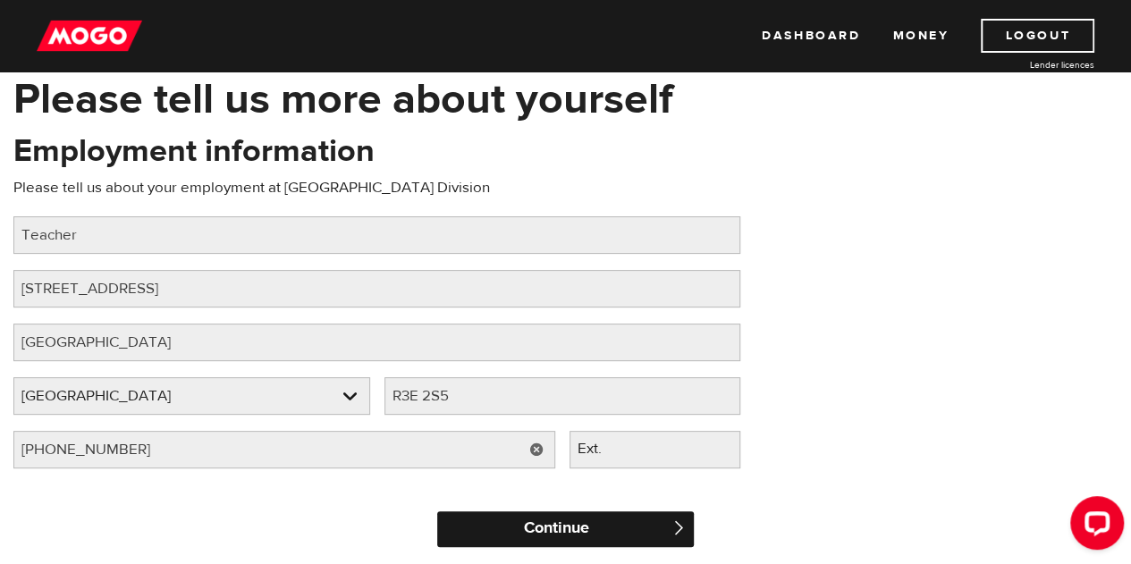
click at [614, 537] on input "Continue" at bounding box center [565, 530] width 256 height 36
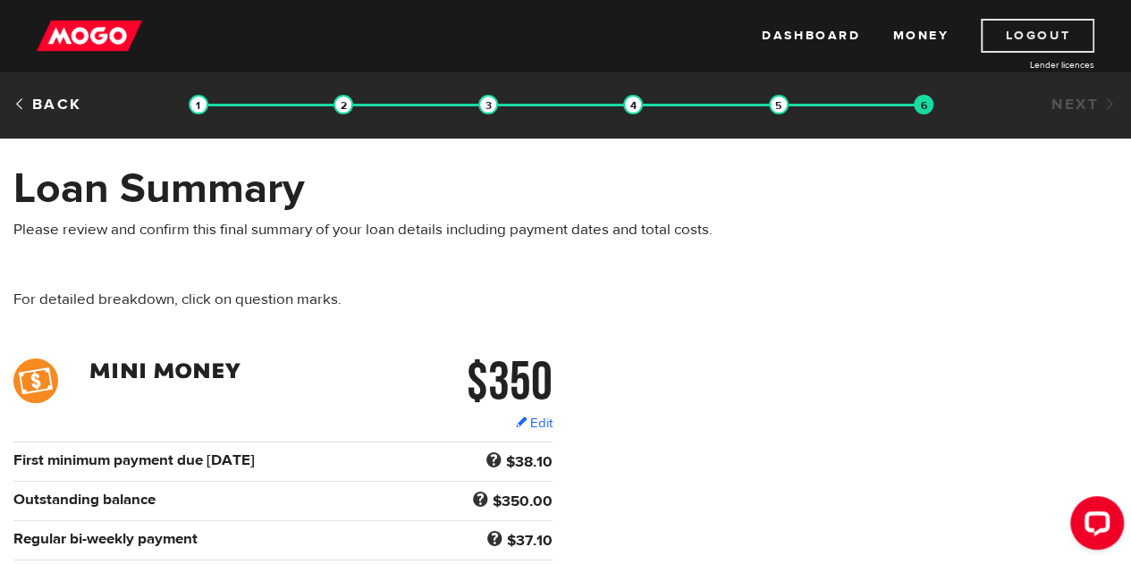
click at [1059, 37] on link "Logout" at bounding box center [1038, 36] width 114 height 34
